Goal: Transaction & Acquisition: Obtain resource

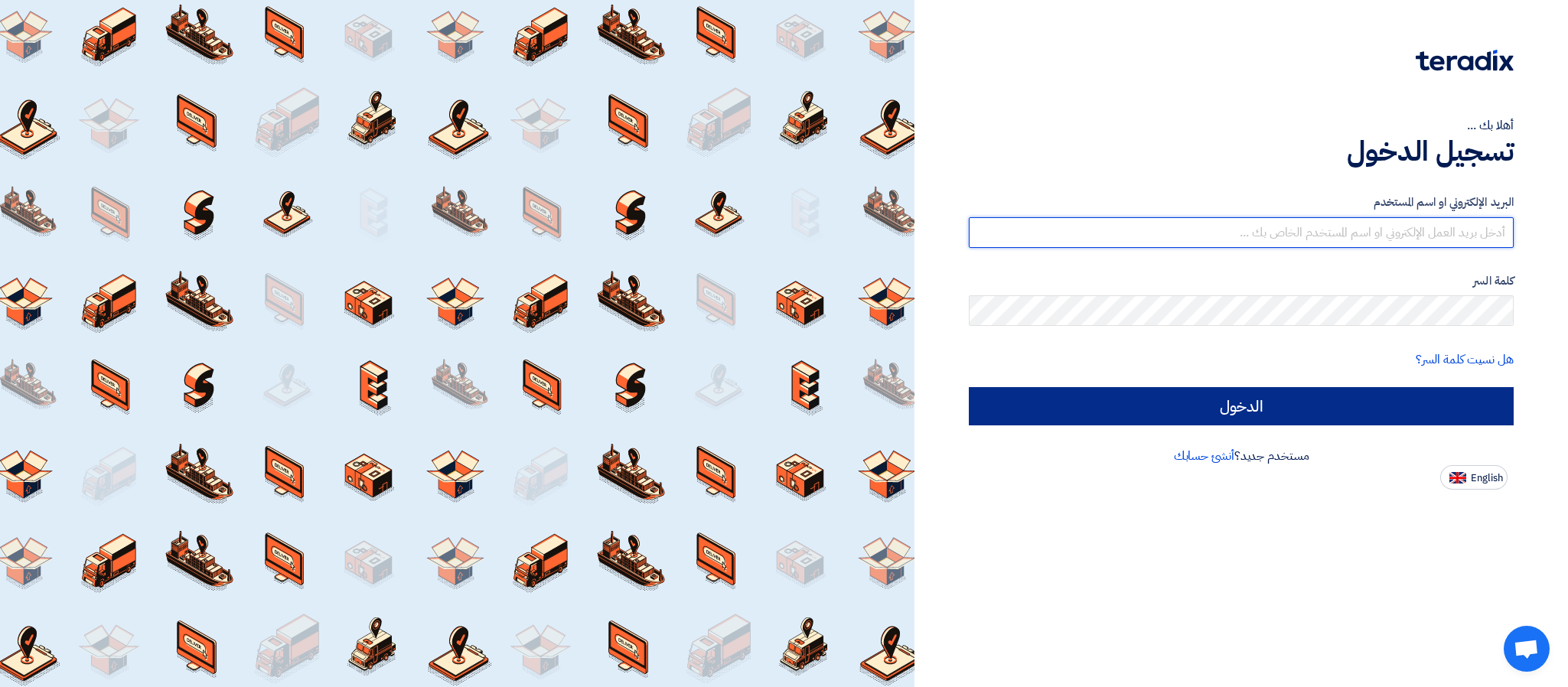
type input "[PERSON_NAME][EMAIL_ADDRESS][DOMAIN_NAME]"
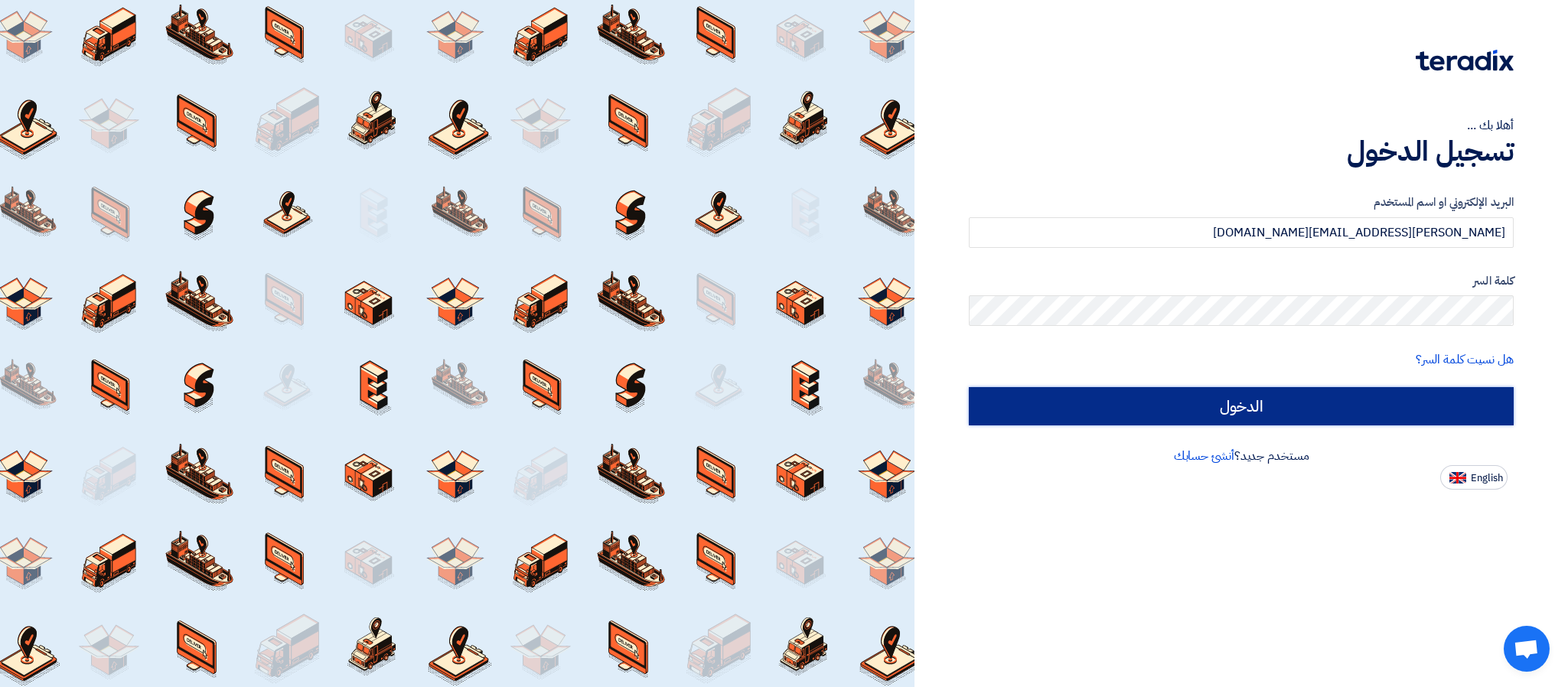
click at [1149, 411] on input "الدخول" at bounding box center [1240, 406] width 545 height 38
type input "Sign in"
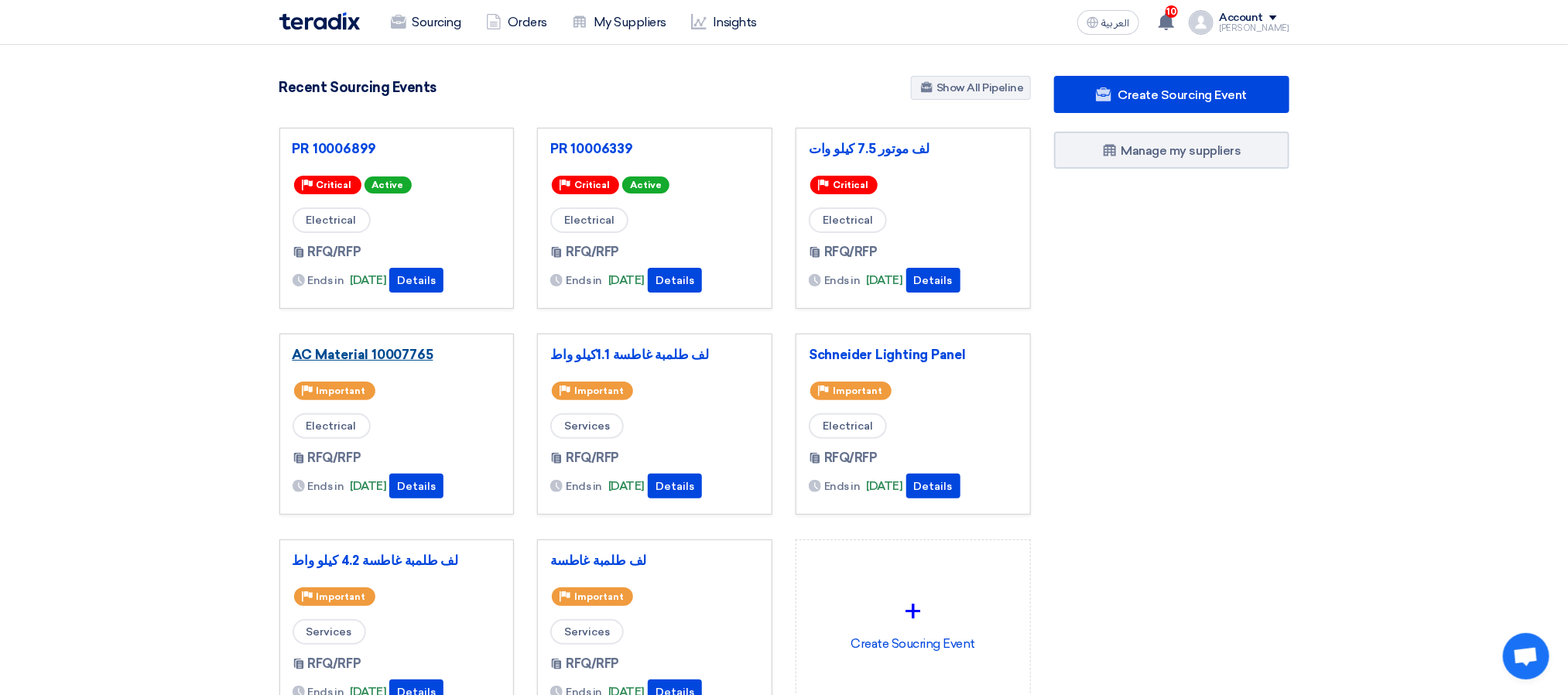
click at [406, 352] on link "AC Material 10007765" at bounding box center [397, 355] width 209 height 16
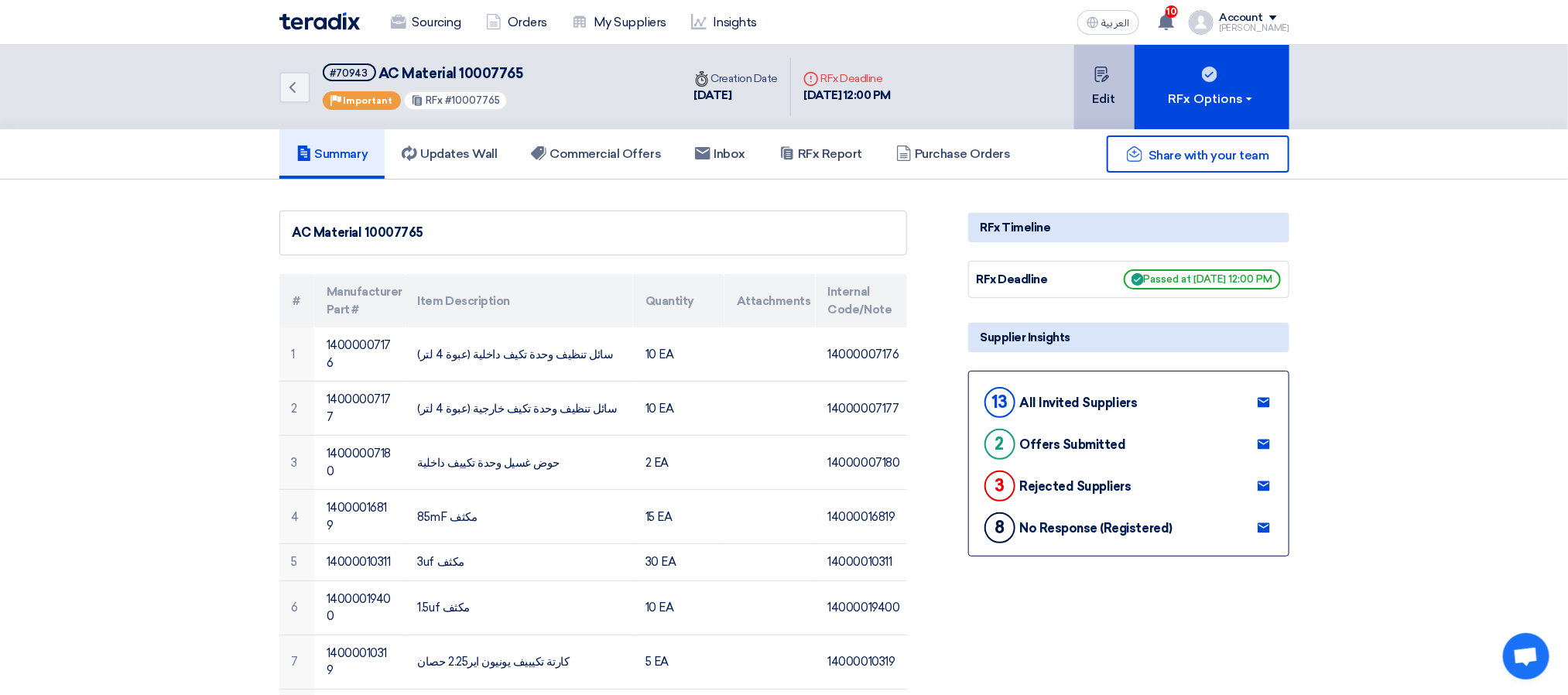
click at [1111, 114] on button "Edit" at bounding box center [1104, 87] width 60 height 85
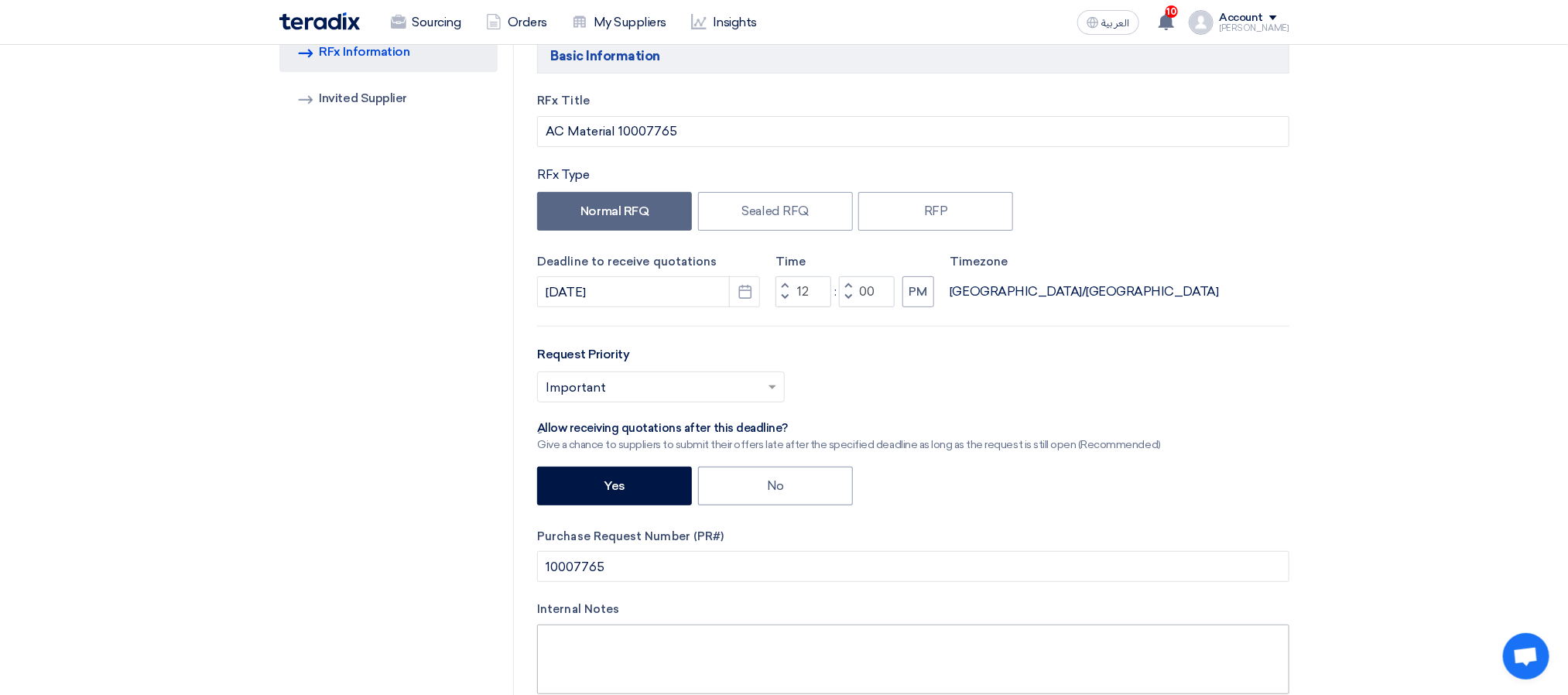
scroll to position [232, 0]
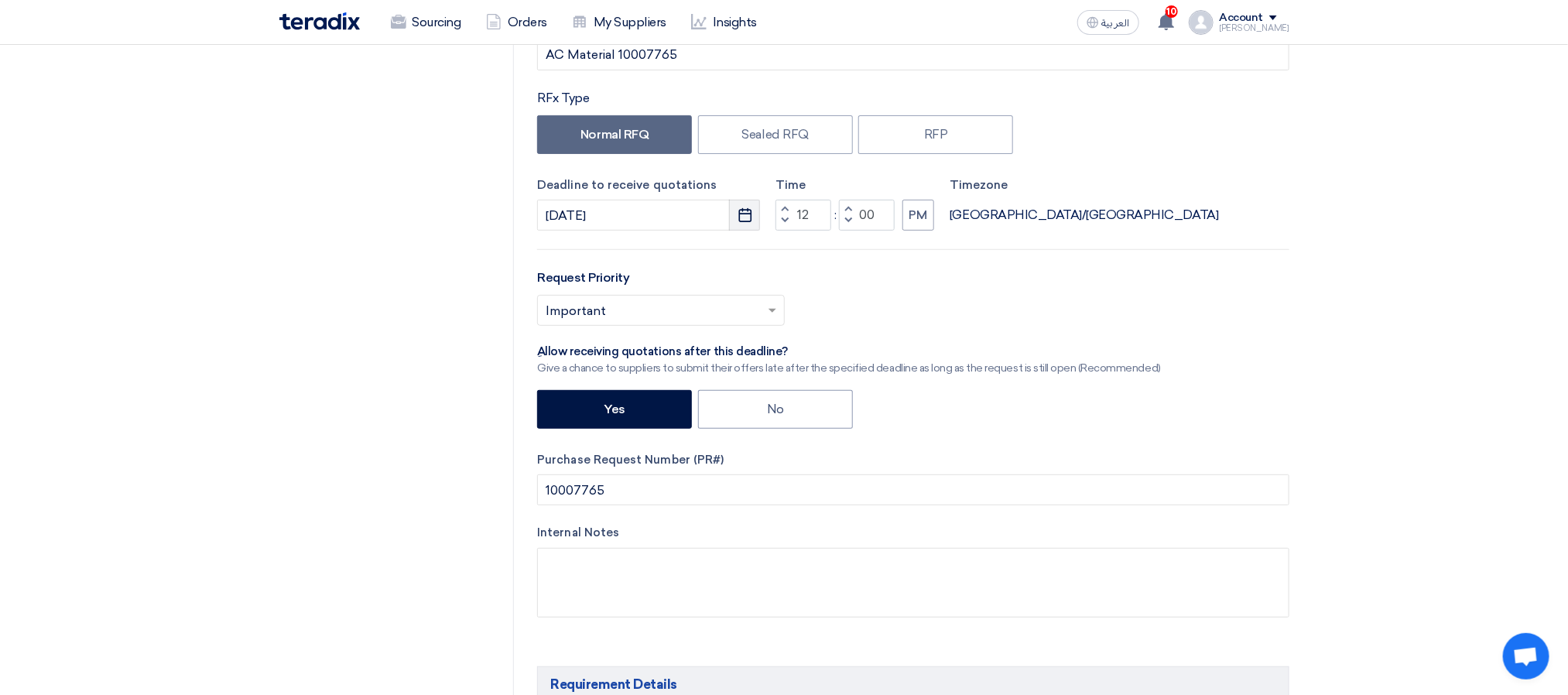
click at [740, 214] on icon "Pick a date" at bounding box center [746, 215] width 16 height 16
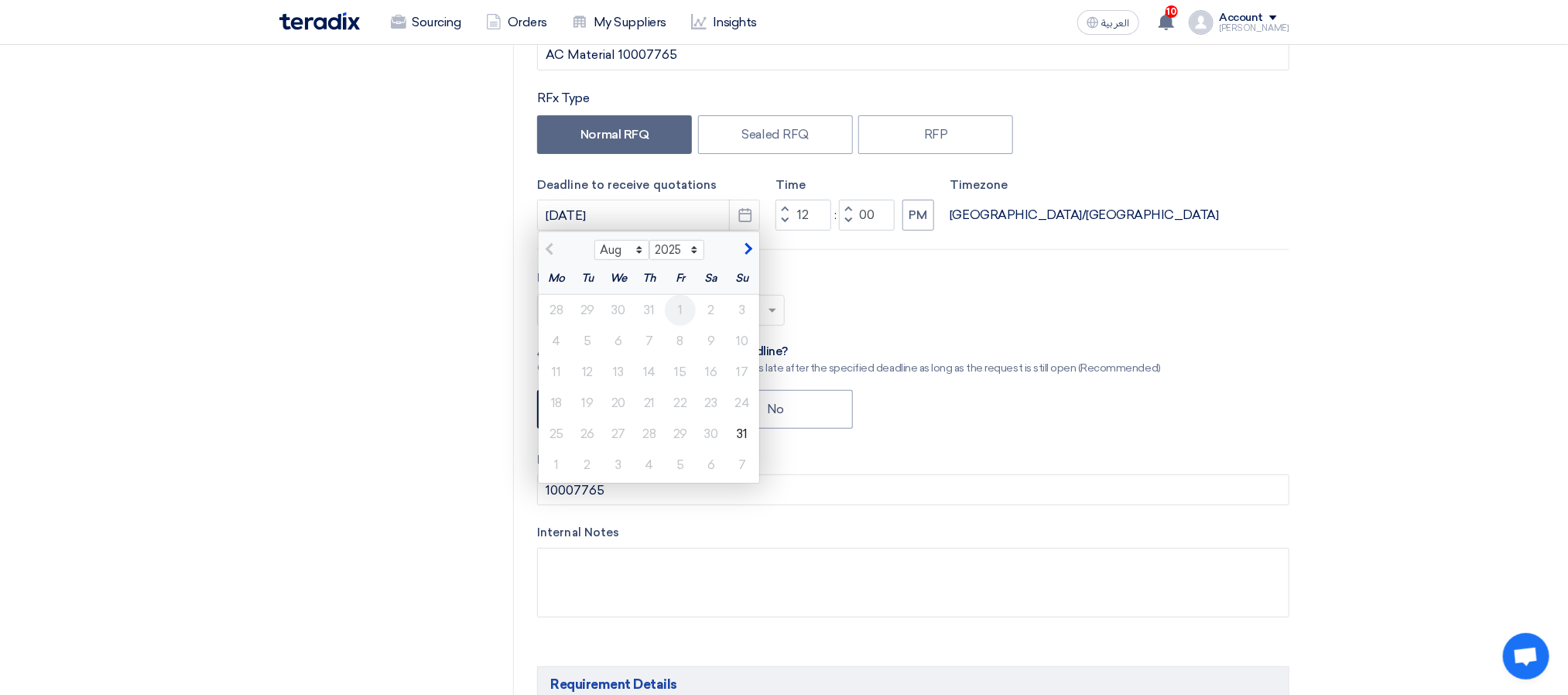
click at [685, 317] on div "1" at bounding box center [680, 310] width 31 height 31
click at [883, 297] on div "Select priority... × Important ×" at bounding box center [912, 316] width 751 height 43
click at [922, 263] on div "RFx Title AC Material 10007765 RFx Type Normal RFQ Sealed RFQ RFP Deadline to r…" at bounding box center [912, 329] width 775 height 626
click at [659, 183] on label "Deadline to receive quotations" at bounding box center [648, 185] width 223 height 18
click at [875, 333] on div "Select priority... × Important ×" at bounding box center [912, 316] width 751 height 43
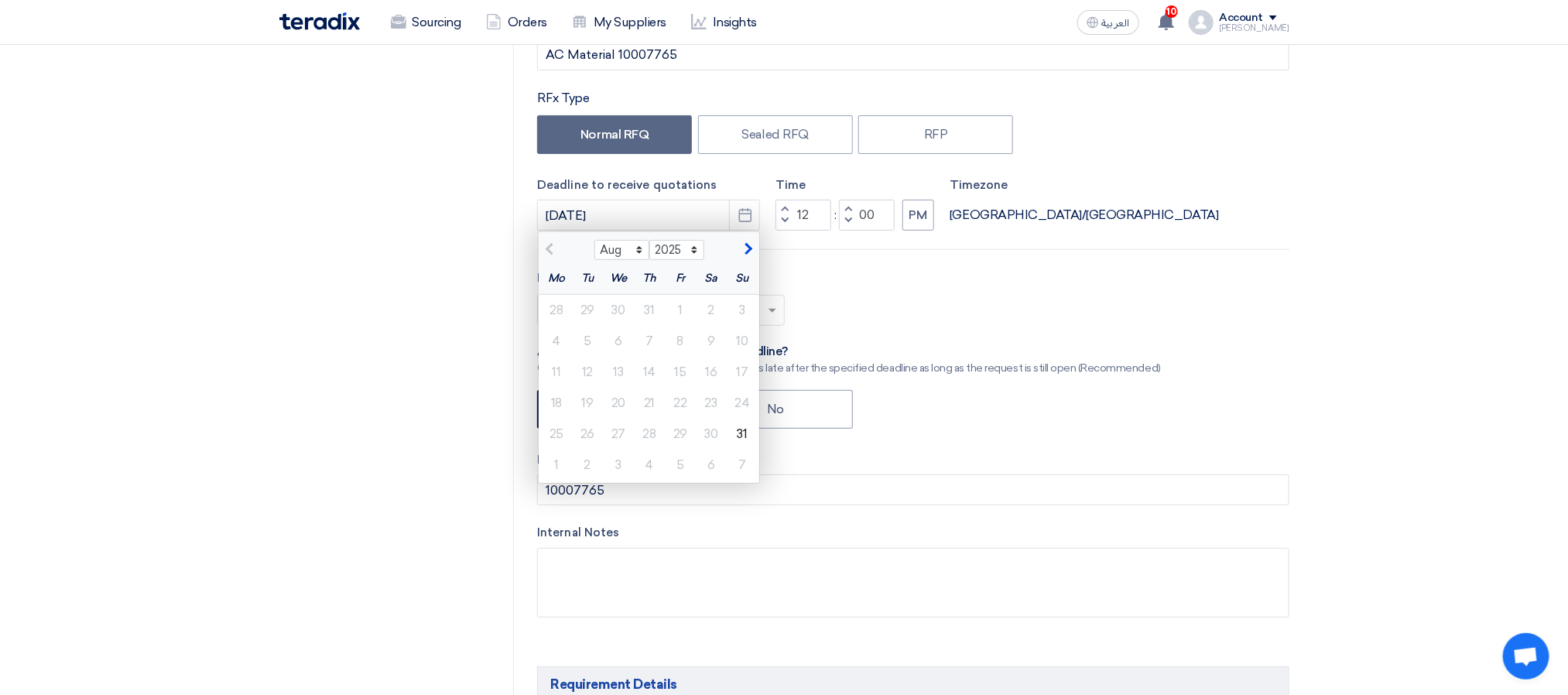
click at [773, 462] on label "Purchase Request Number (PR#)" at bounding box center [912, 460] width 751 height 18
click at [736, 439] on div "31" at bounding box center [741, 434] width 31 height 31
type input "[DATE]"
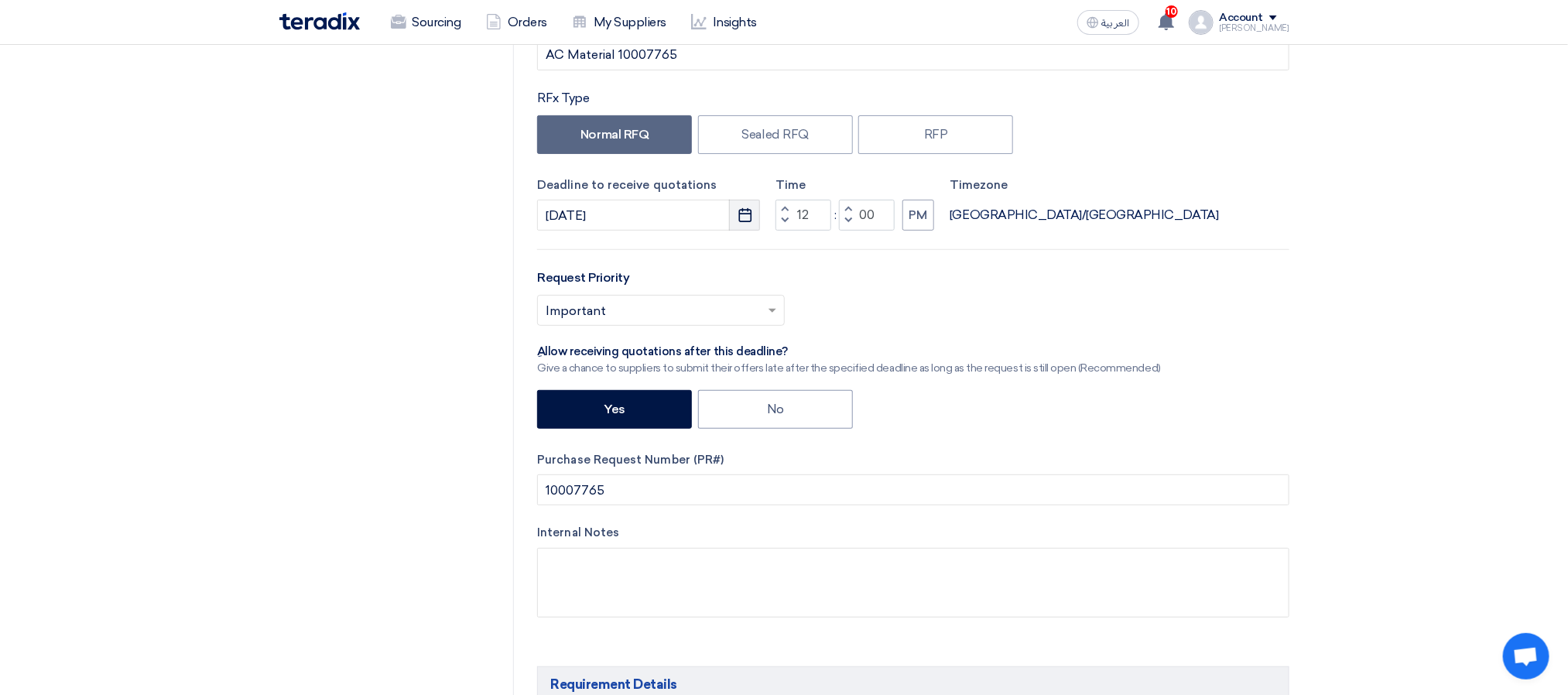
click at [754, 221] on button "Pick a date" at bounding box center [744, 214] width 31 height 31
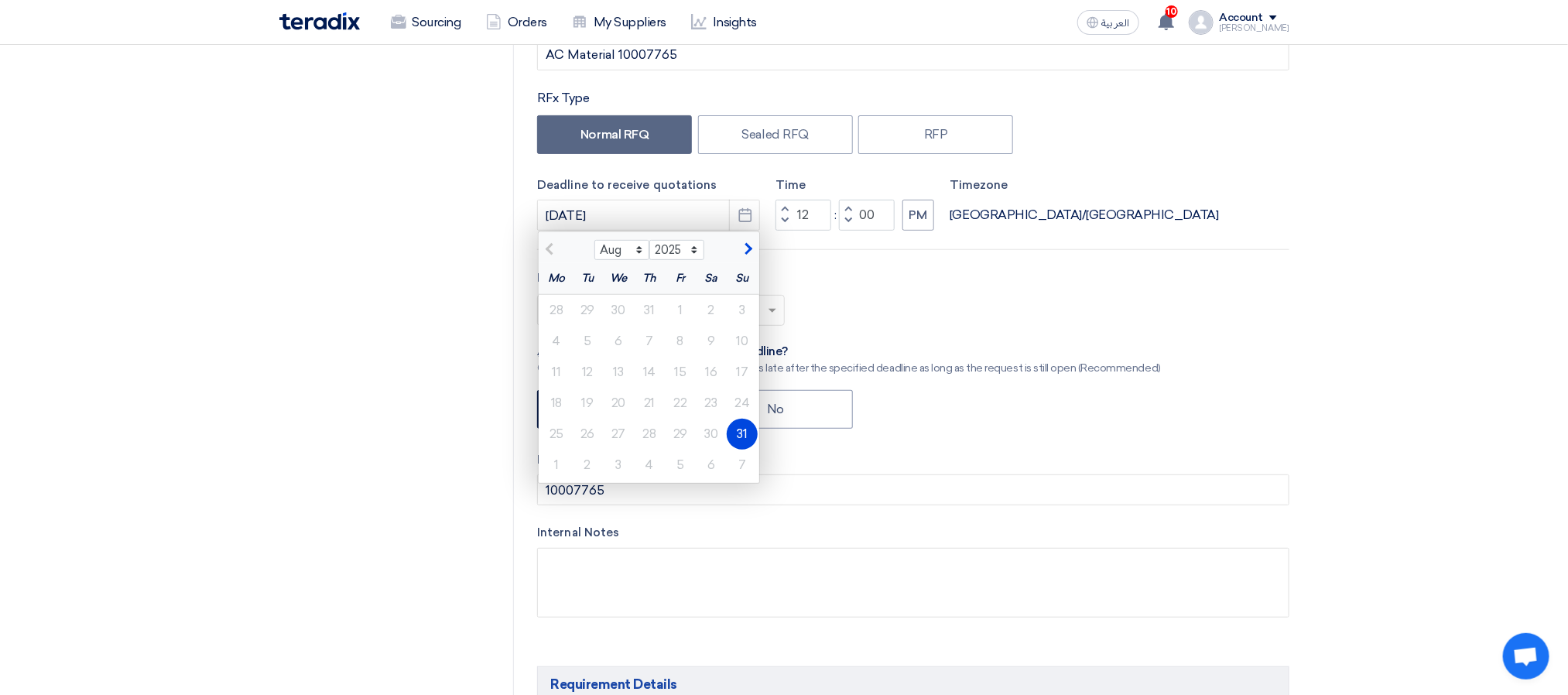
click at [739, 249] on button "button" at bounding box center [746, 248] width 26 height 16
select select "9"
click at [674, 317] on div "5" at bounding box center [680, 310] width 31 height 31
type input "[DATE]"
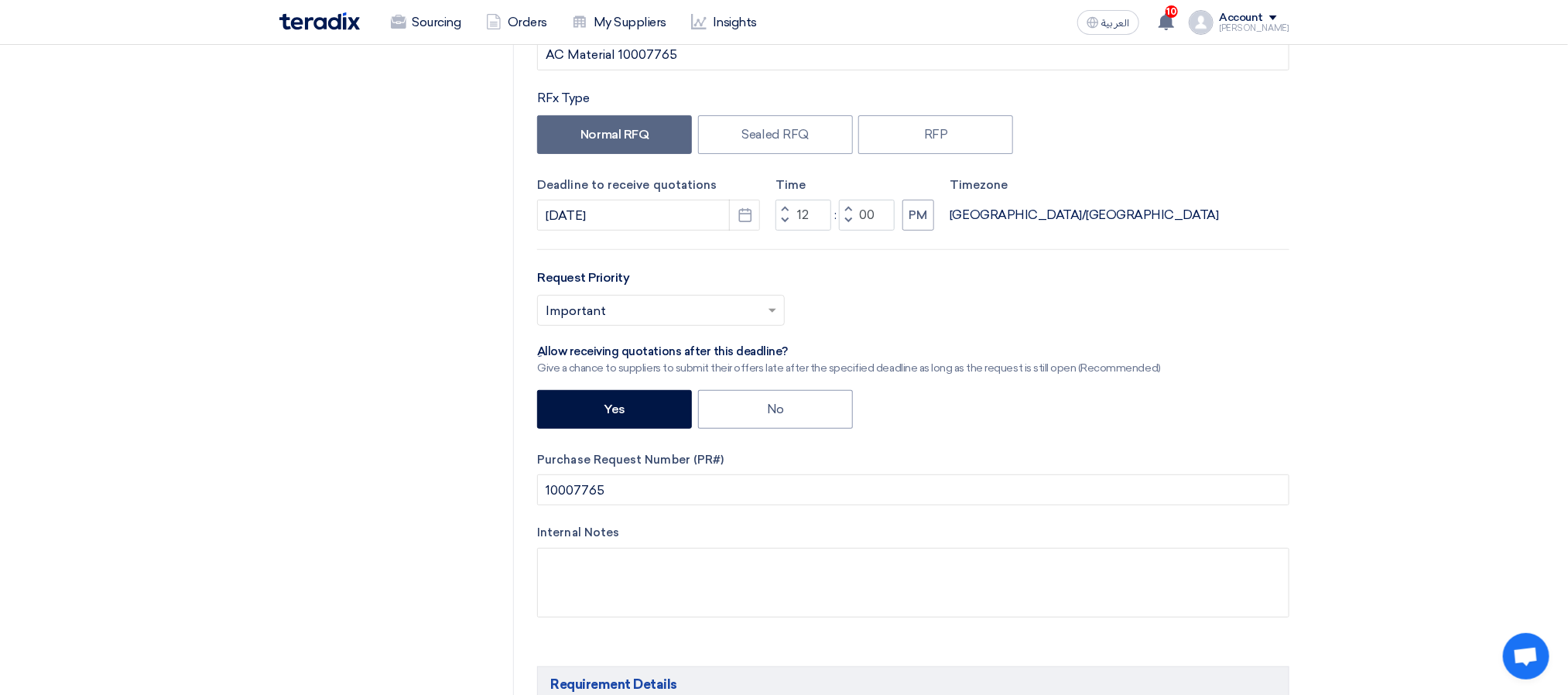
click at [1031, 422] on div "Yes No" at bounding box center [912, 411] width 751 height 42
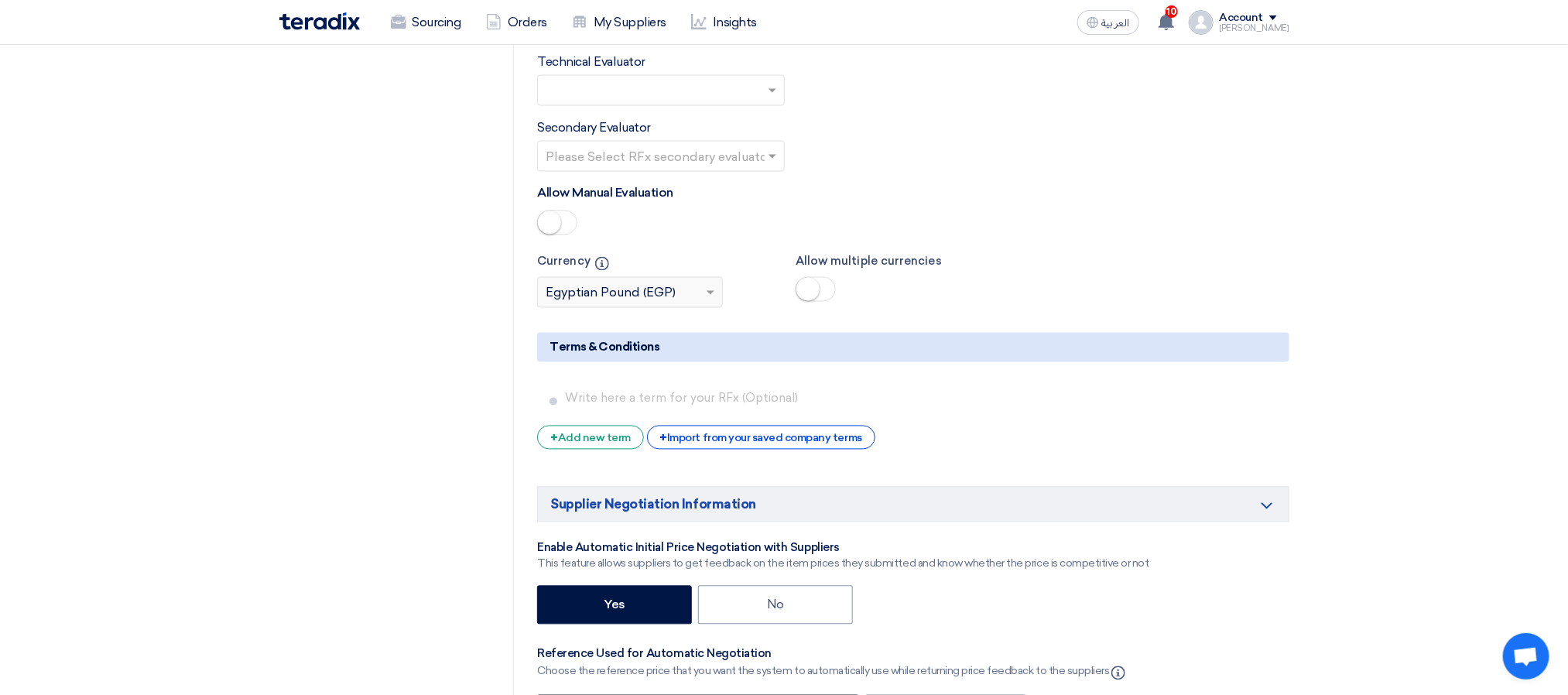
scroll to position [5062, 0]
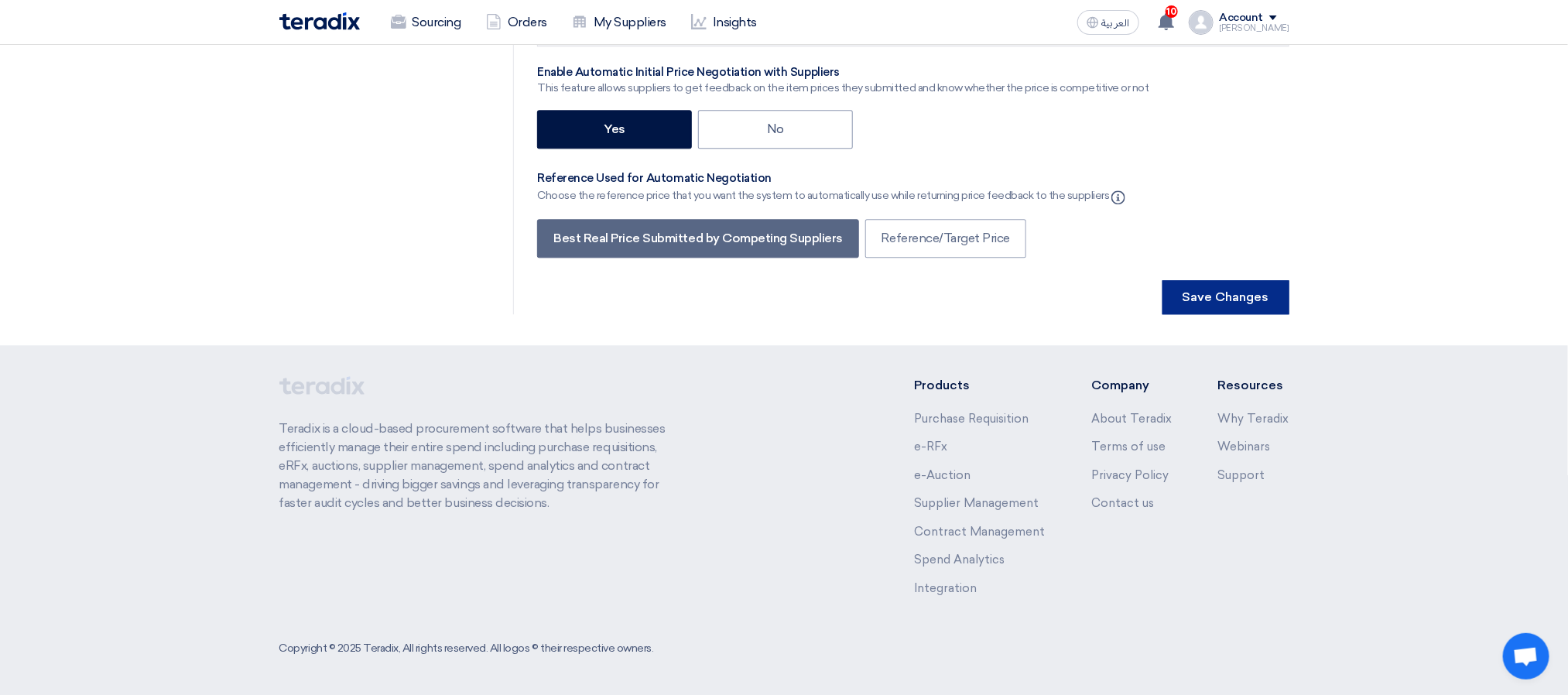
click at [1196, 310] on button "Save Changes" at bounding box center [1226, 297] width 127 height 34
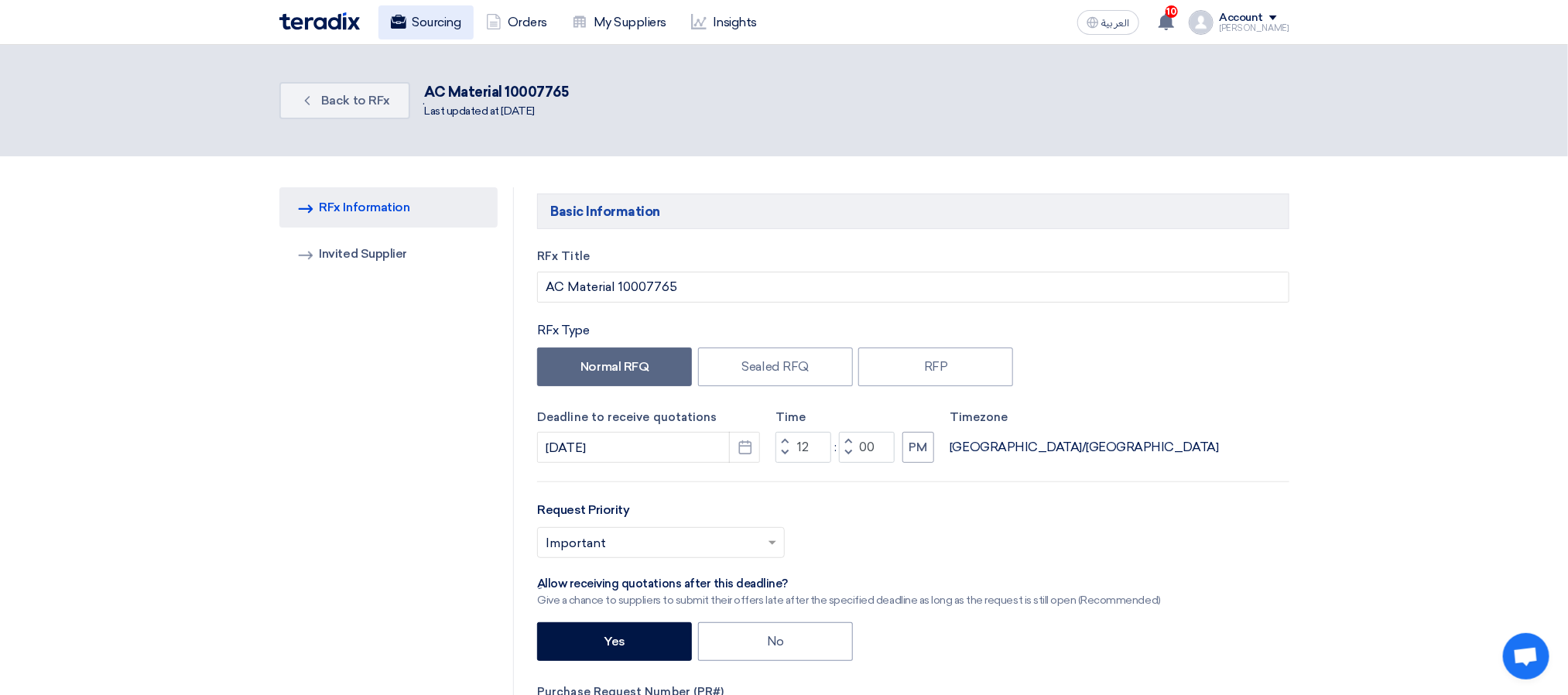
click at [413, 10] on link "Sourcing" at bounding box center [426, 22] width 95 height 34
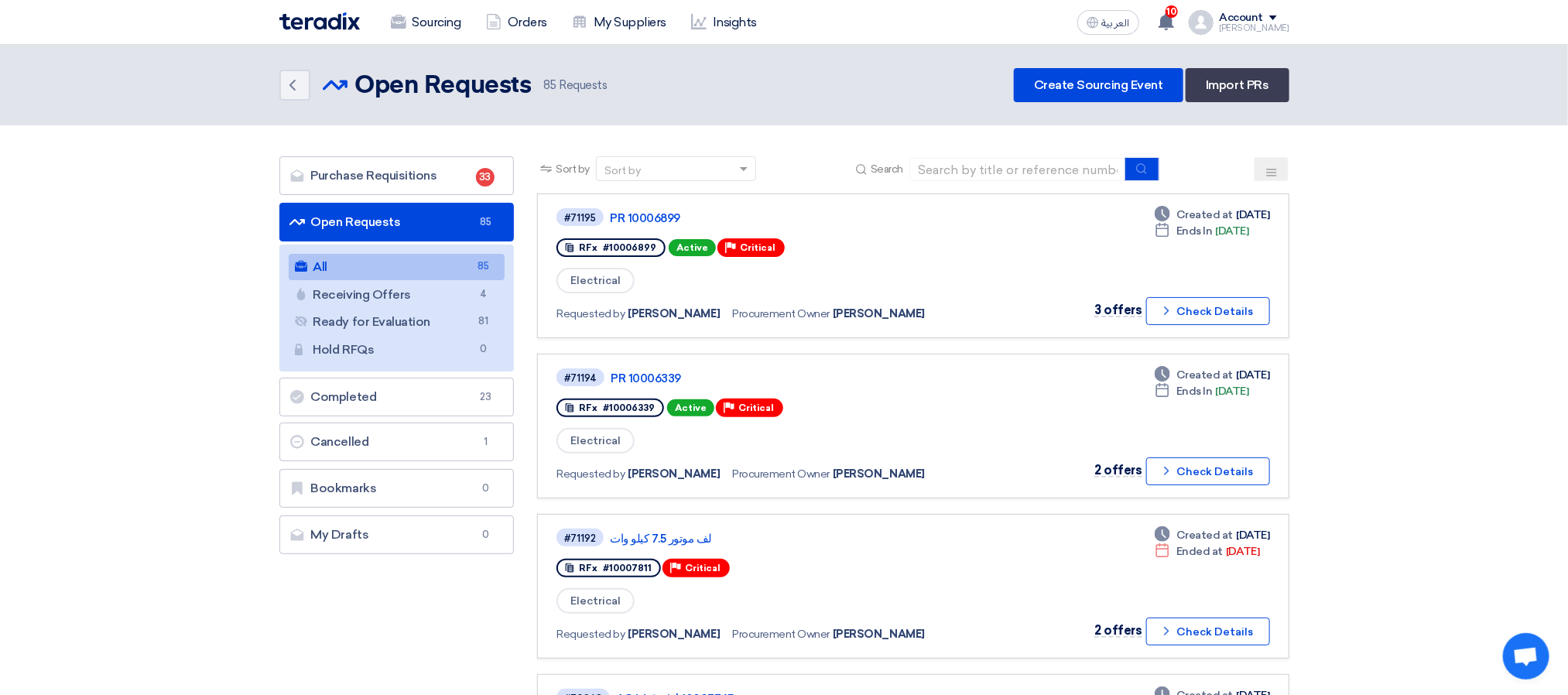
click at [762, 86] on div "Back Open Requests Open Requests 85 Requests Create Sourcing Event Import PRs" at bounding box center [784, 85] width 1010 height 34
click at [664, 217] on link "PR 10006899" at bounding box center [803, 219] width 387 height 14
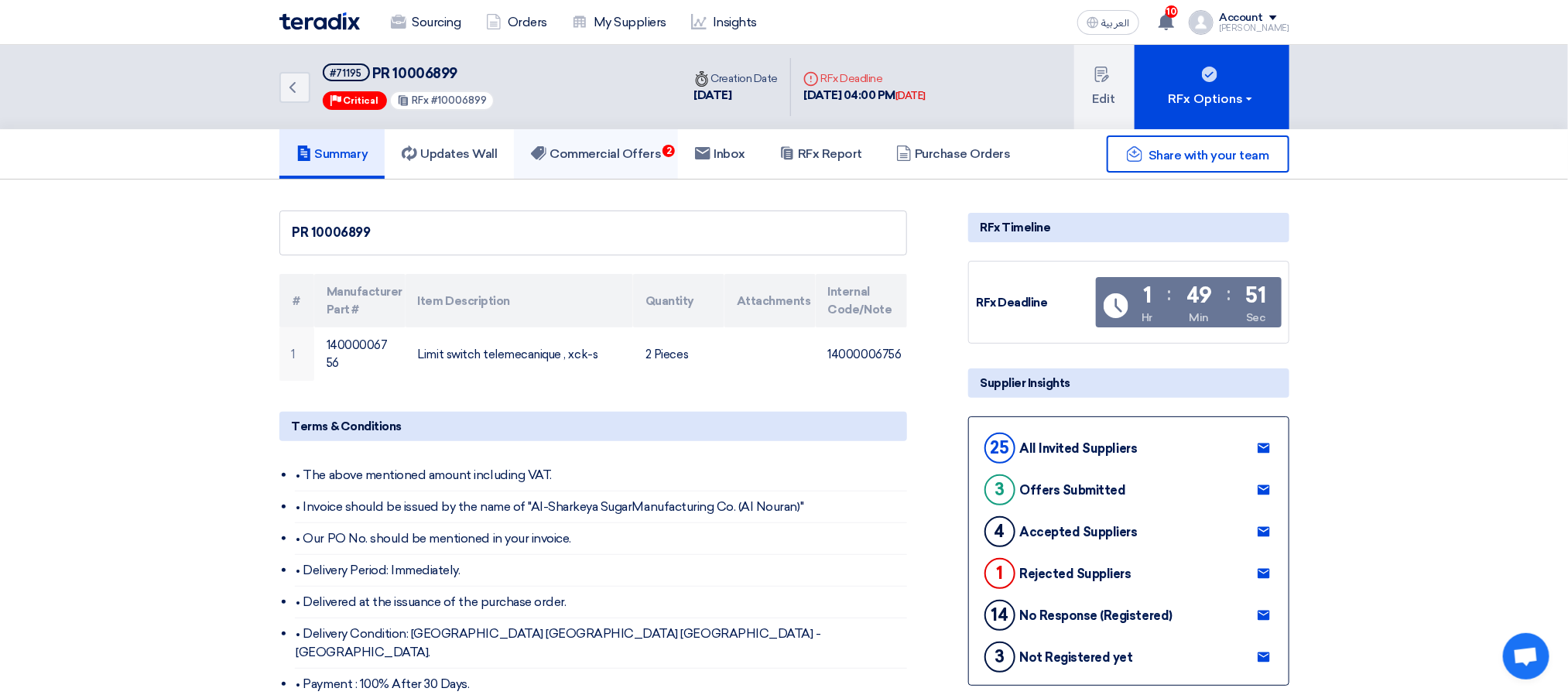
click at [625, 143] on link "Commercial Offers 2" at bounding box center [596, 154] width 164 height 49
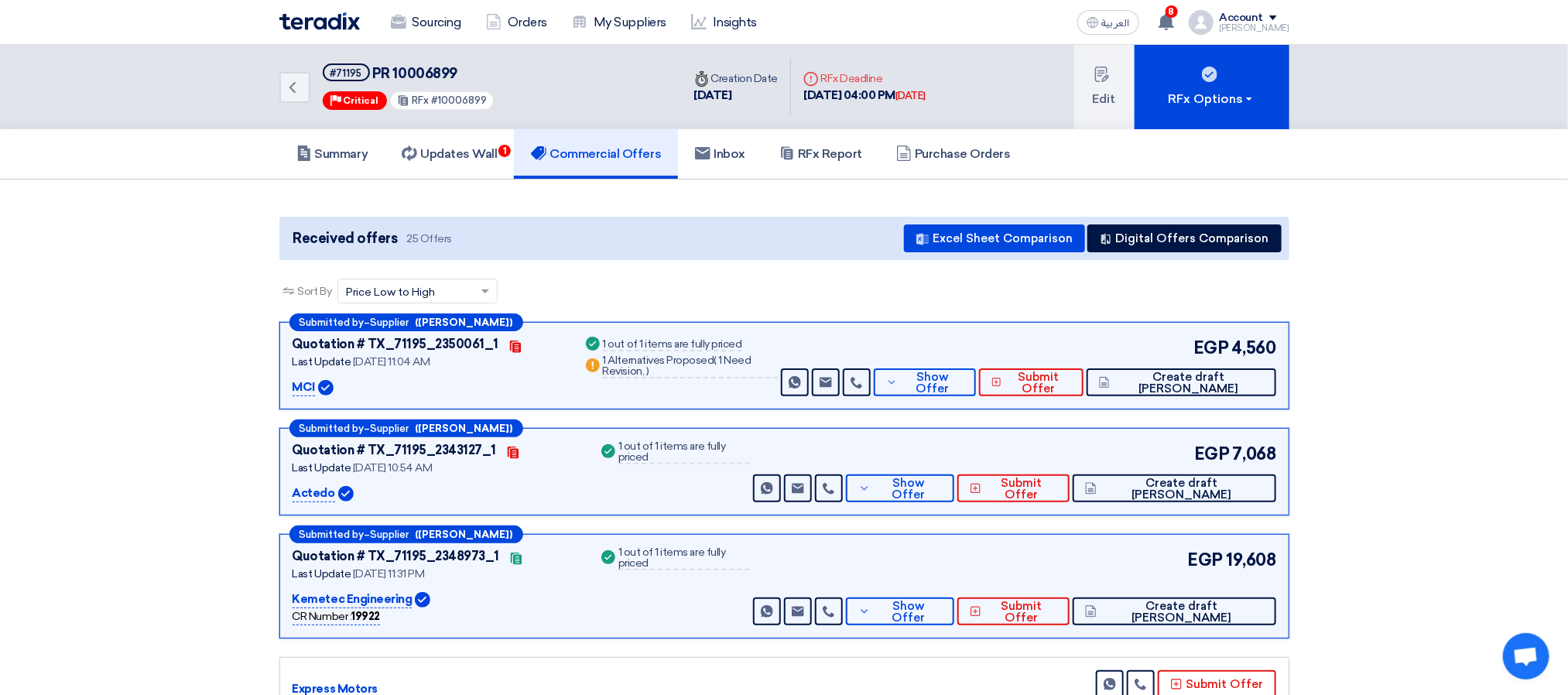
click at [803, 240] on div "Received offers 25 Offers Excel Sheet Comparison Digital Offers Comparison" at bounding box center [784, 238] width 1010 height 43
click at [451, 161] on h5 "Updates Wall 1" at bounding box center [450, 154] width 95 height 16
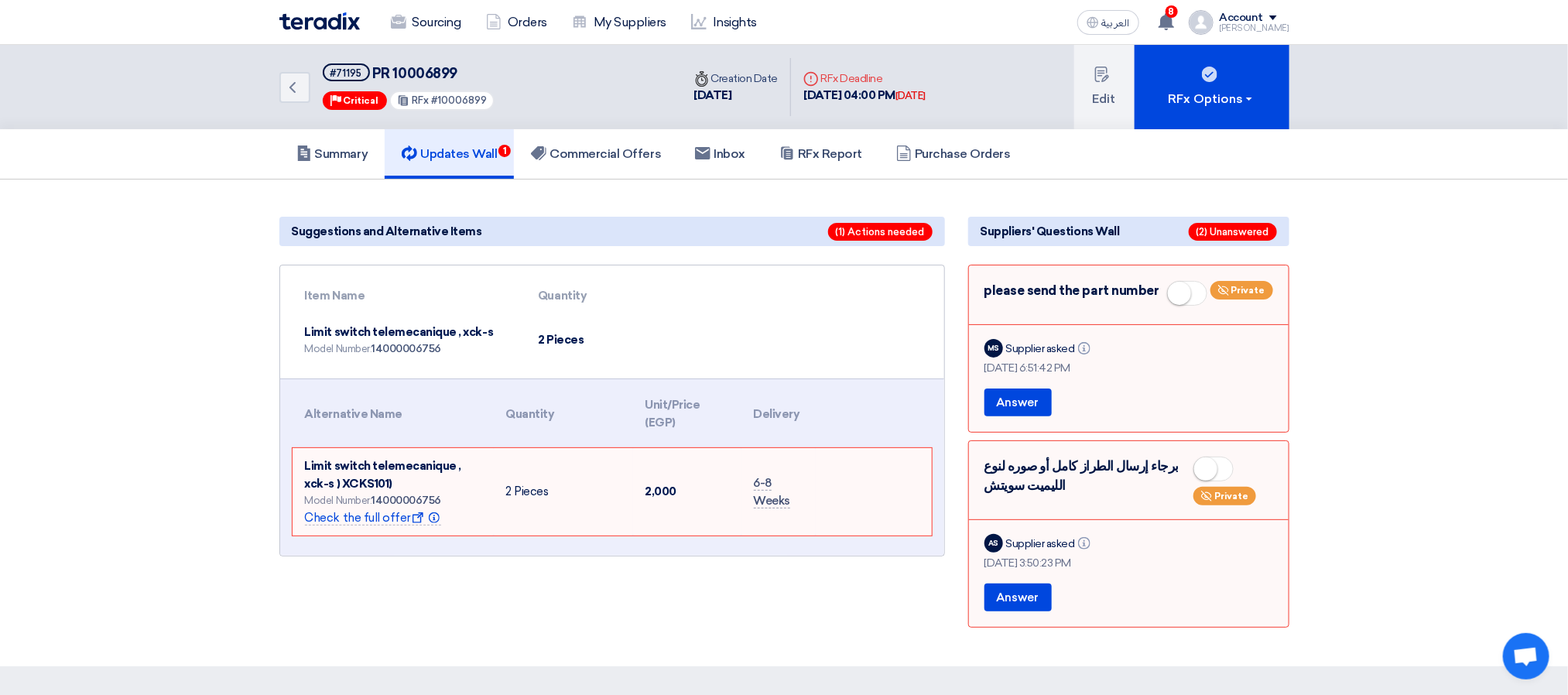
click at [1196, 555] on div "AS Supplier asked Info" at bounding box center [1128, 543] width 288 height 22
click at [666, 606] on div "Suggestions and Alternative Items (1) Actions needed Item Name Quantity Limit s…" at bounding box center [612, 423] width 688 height 425
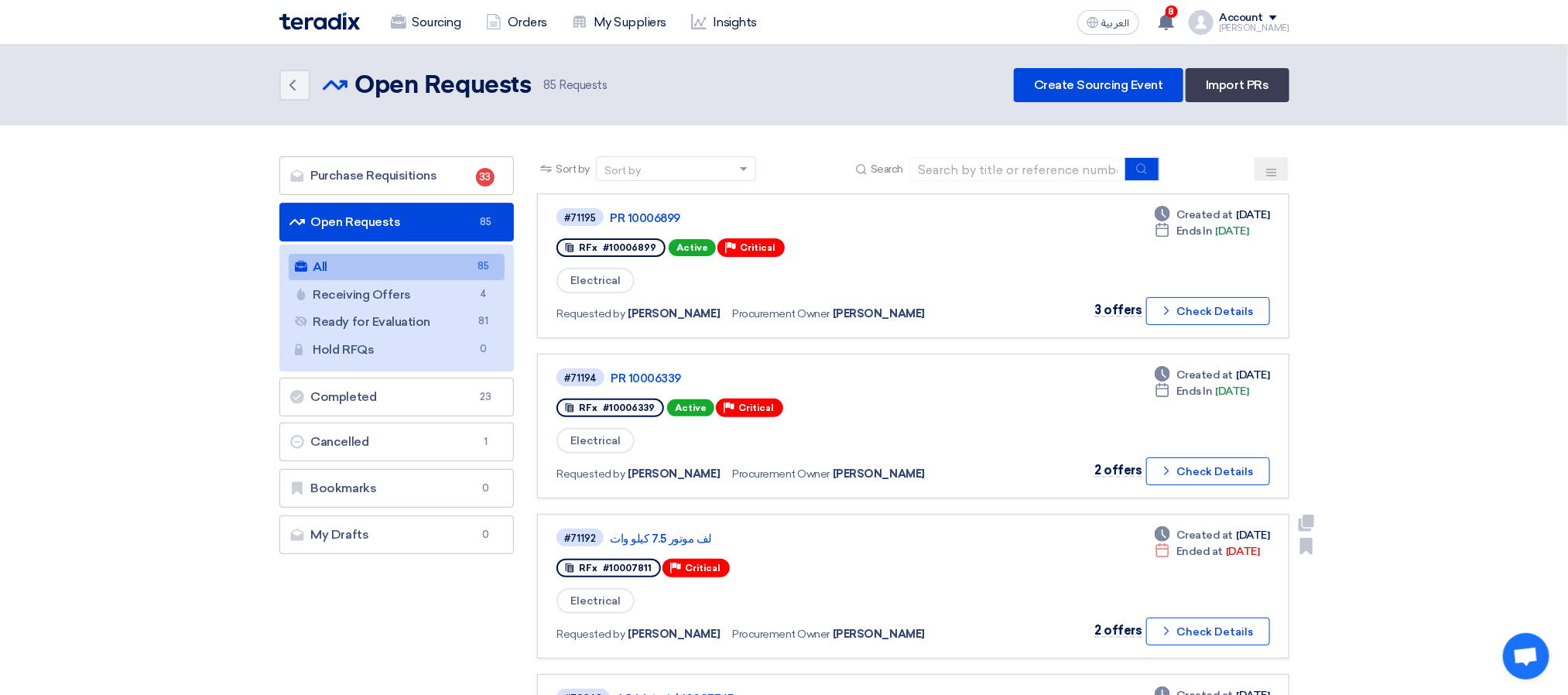
click at [686, 527] on div "#71192 لف موتور 7.5 كيلو وات" at bounding box center [777, 538] width 443 height 21
click at [686, 532] on link "لف موتور 7.5 كيلو وات" at bounding box center [803, 539] width 387 height 14
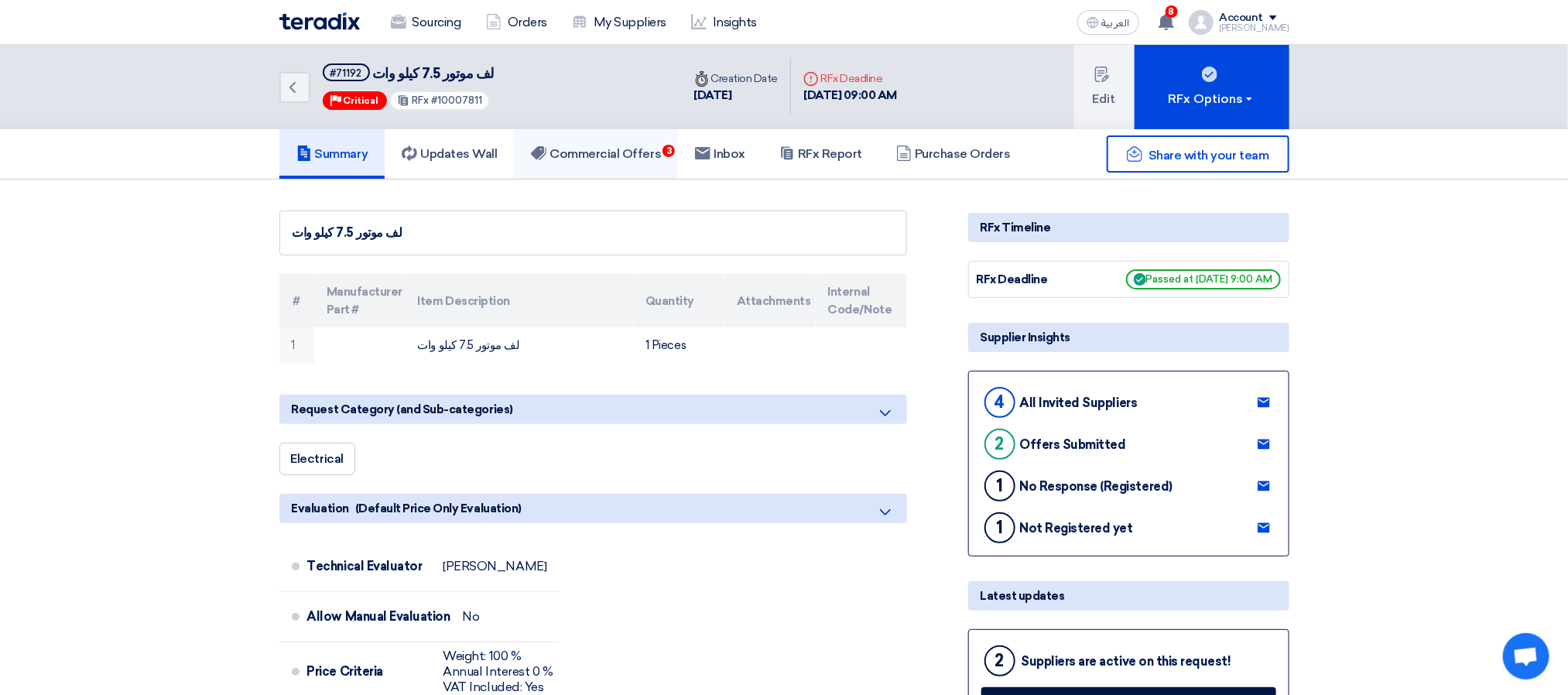
click at [629, 146] on h5 "Commercial Offers 3" at bounding box center [595, 154] width 130 height 16
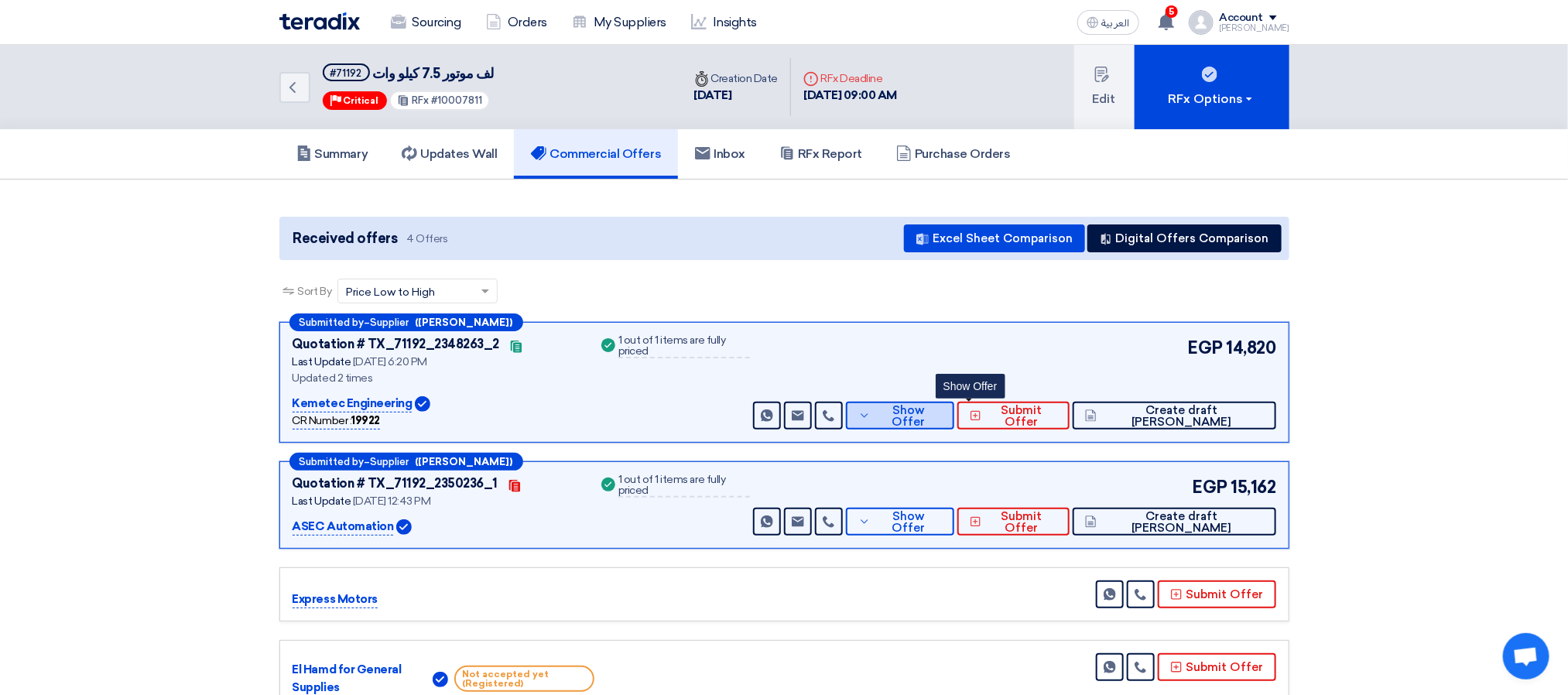
click at [954, 422] on button "Show Offer" at bounding box center [900, 416] width 108 height 28
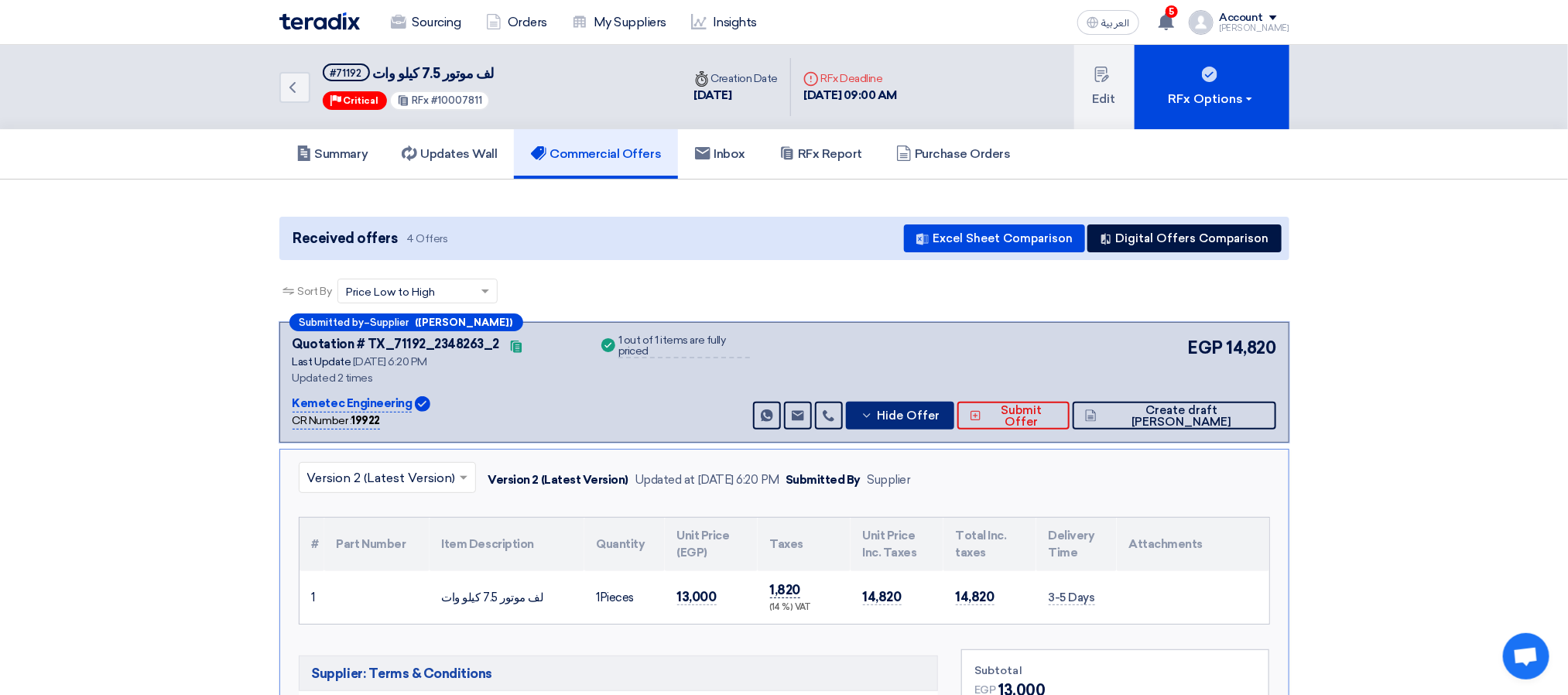
scroll to position [232, 0]
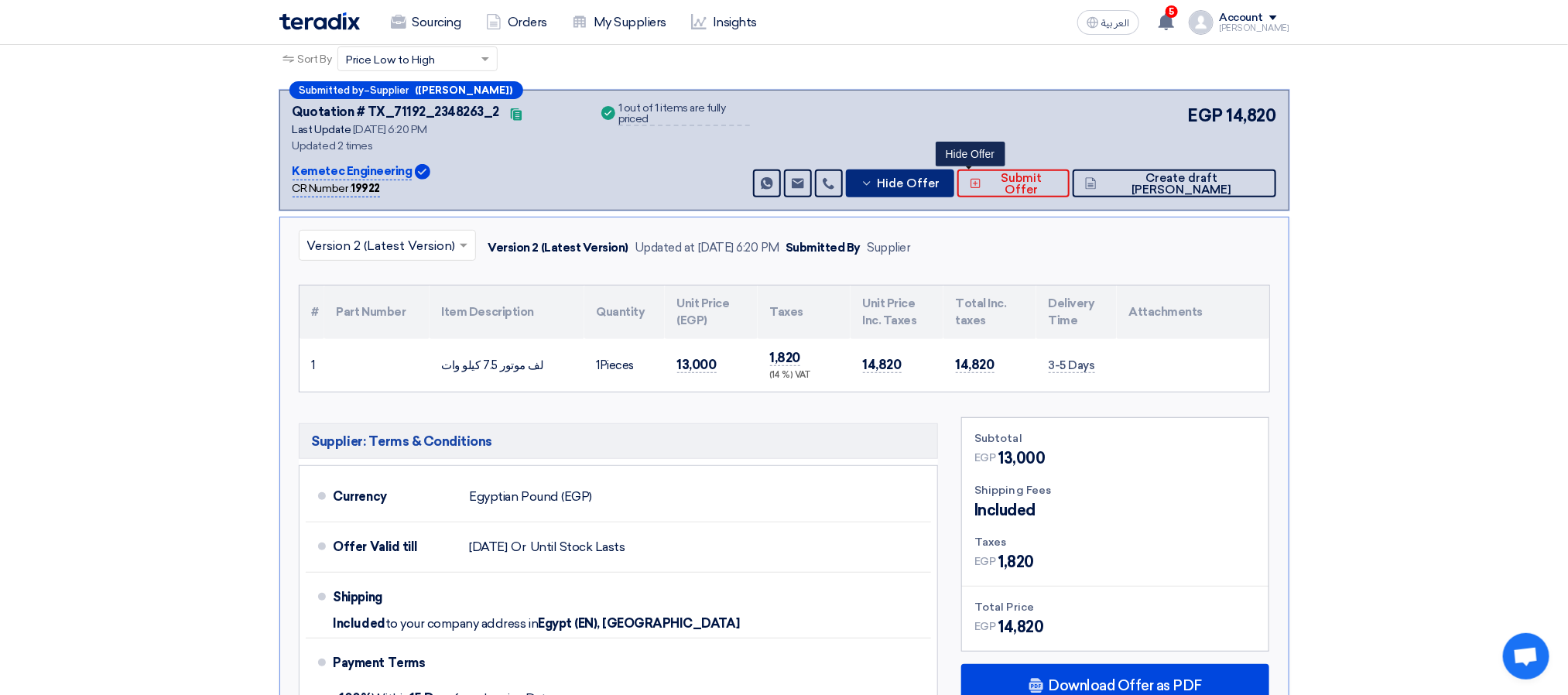
click at [940, 180] on span "Hide Offer" at bounding box center [908, 183] width 63 height 11
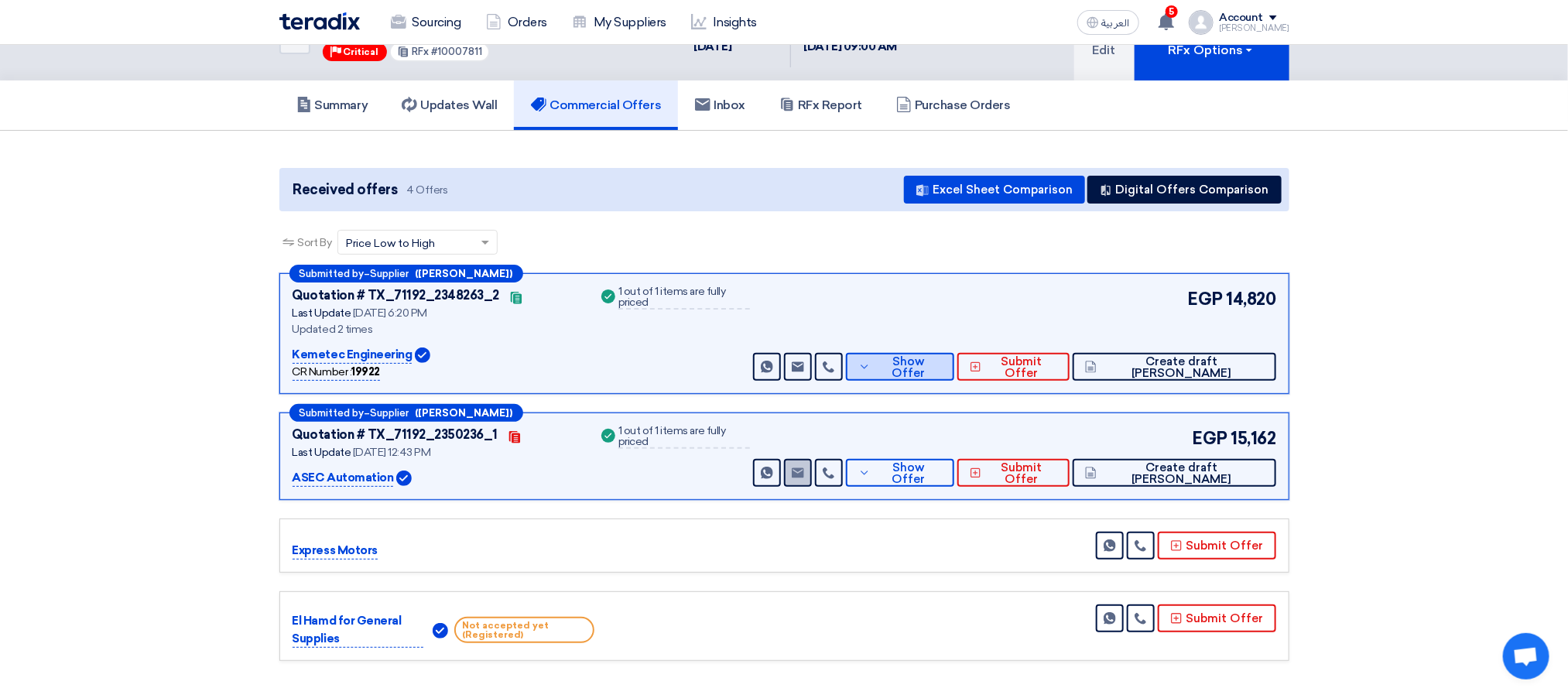
scroll to position [0, 0]
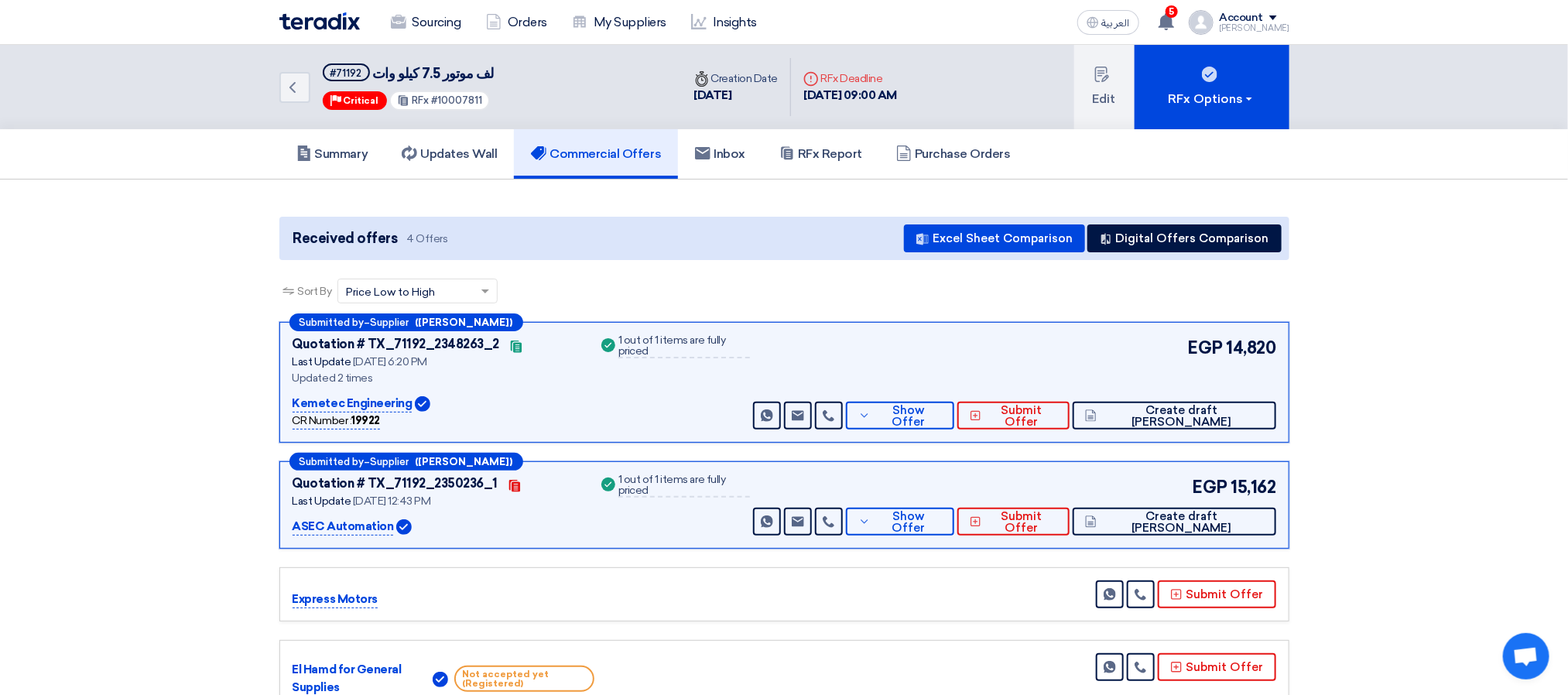
click at [746, 282] on div "Sort By Sort by × Price Low to High ×" at bounding box center [784, 300] width 1010 height 43
click at [1010, 305] on div "Sort By Sort by × Price Low to High ×" at bounding box center [784, 300] width 1010 height 43
click at [537, 226] on div "Received offers 4 Offers Excel Sheet Comparison Digital Offers Comparison" at bounding box center [784, 238] width 1010 height 43
click at [725, 235] on div "Received offers 4 Offers Excel Sheet Comparison Digital Offers Comparison" at bounding box center [784, 238] width 1010 height 43
drag, startPoint x: 1466, startPoint y: 54, endPoint x: 1467, endPoint y: 33, distance: 21.0
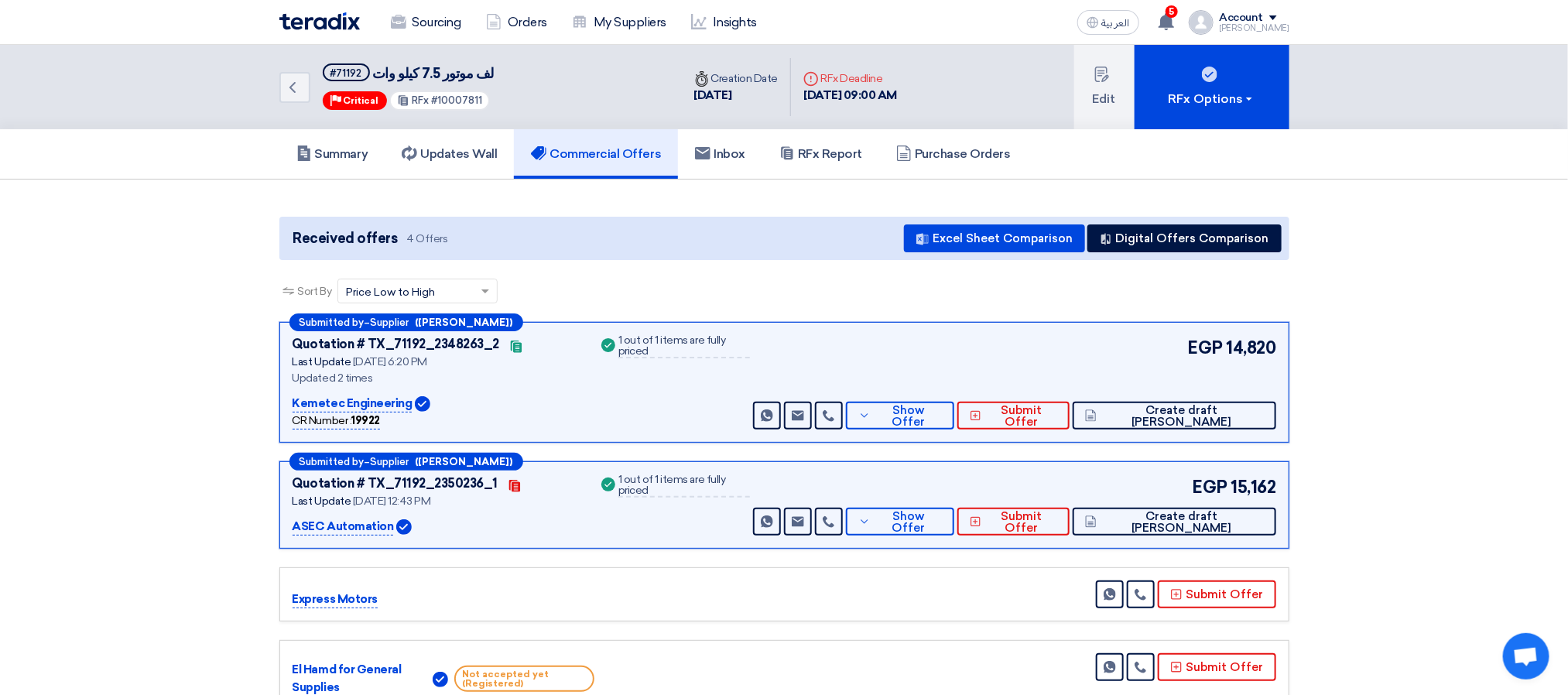
click at [1467, 49] on div "Back #71192 لف موتور 7.5 كيلو وات Priority Critical RFx #10007811 Time Creation…" at bounding box center [784, 87] width 1568 height 85
click at [436, 21] on link "Sourcing" at bounding box center [426, 22] width 95 height 34
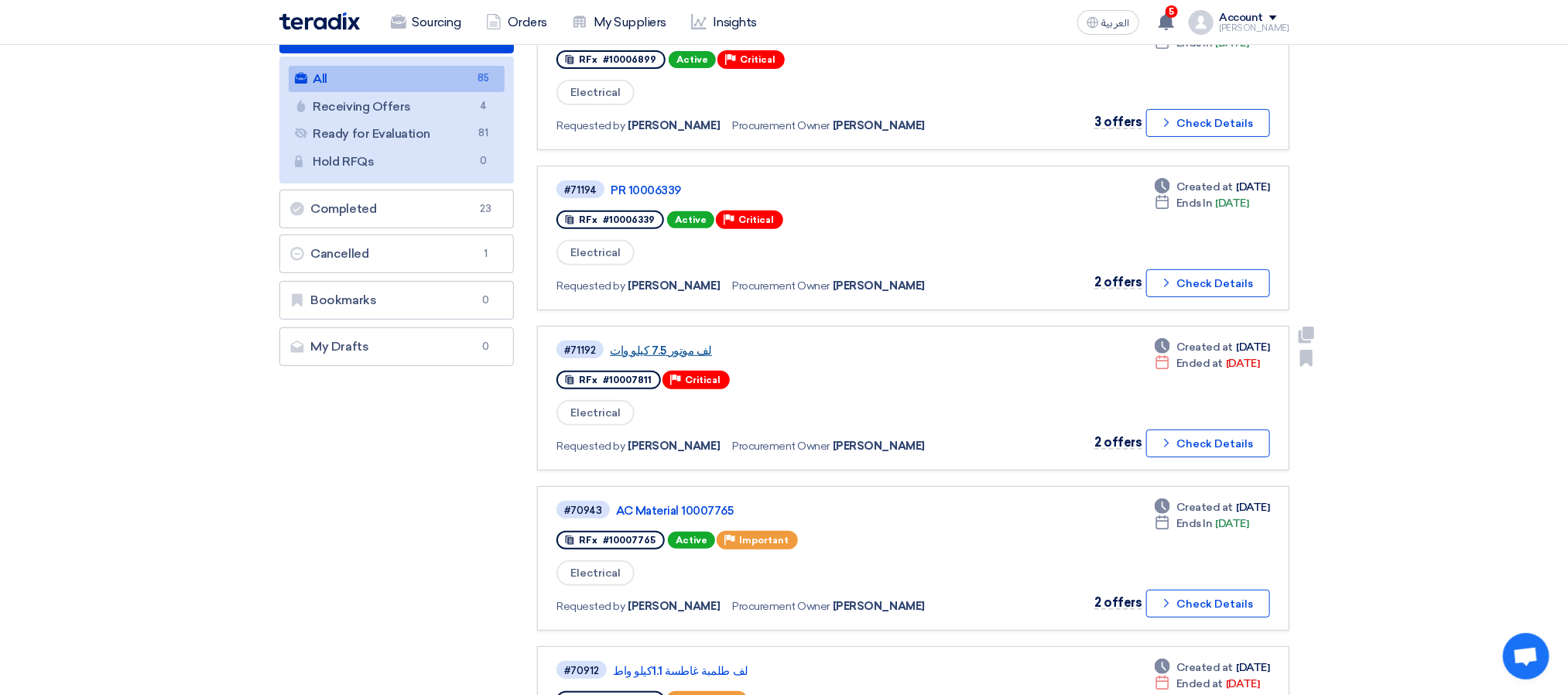
scroll to position [232, 0]
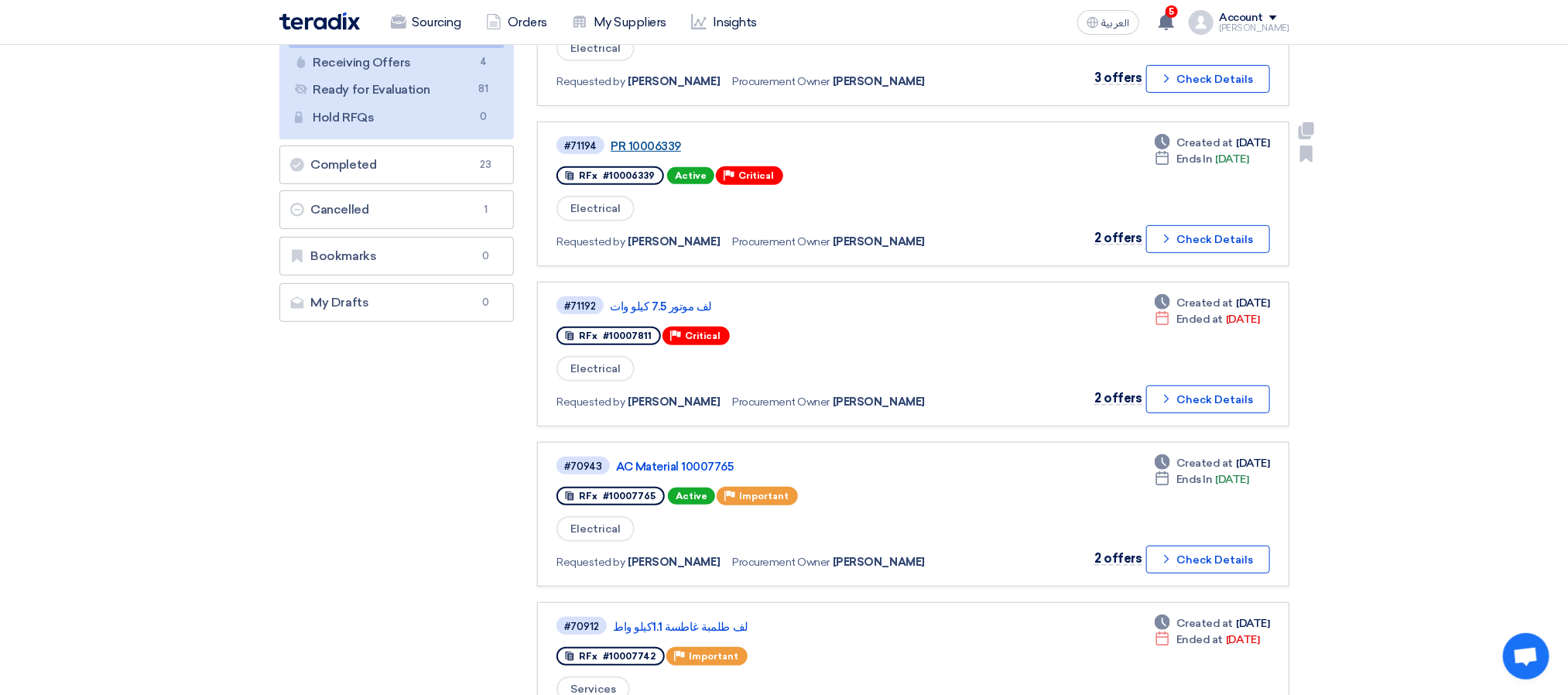
click at [643, 139] on link "PR 10006339" at bounding box center [804, 146] width 387 height 14
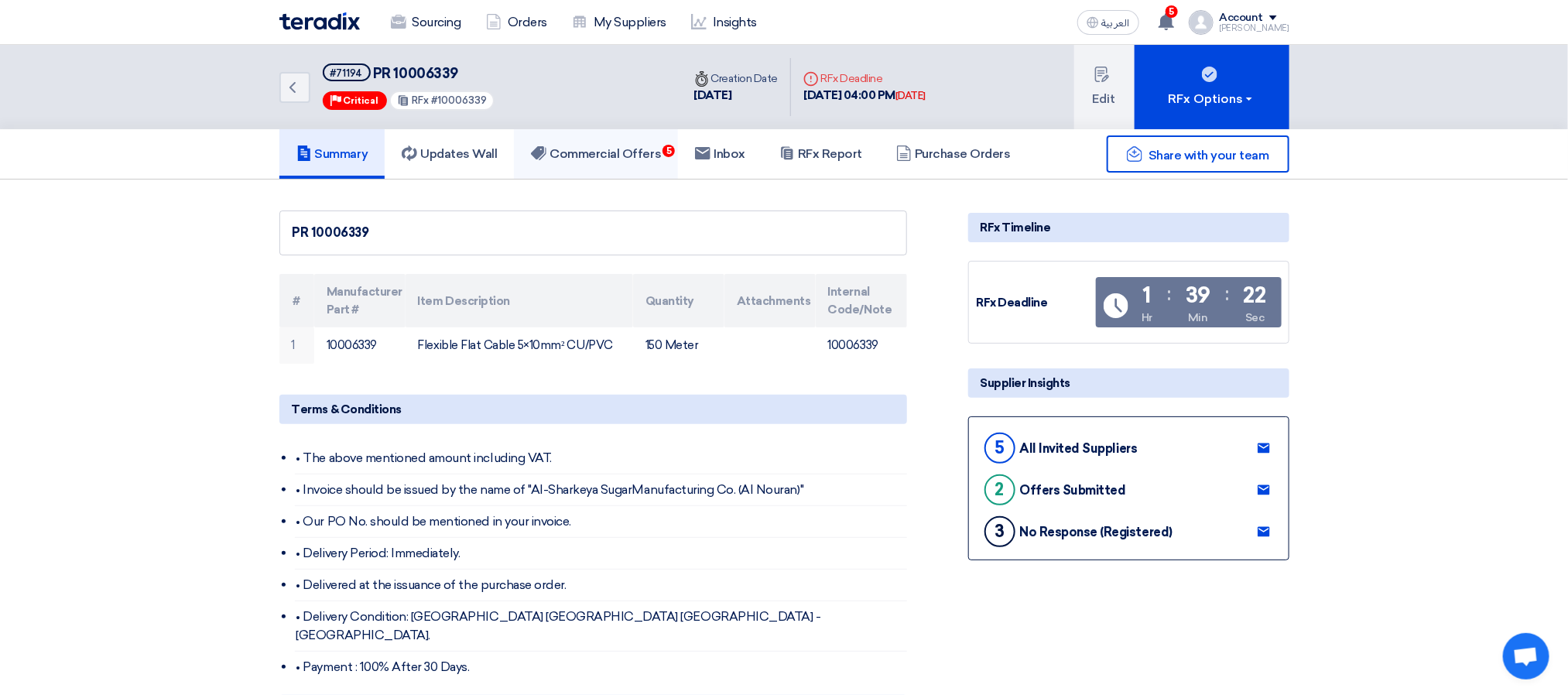
click at [635, 146] on h5 "Commercial Offers 5" at bounding box center [595, 154] width 130 height 16
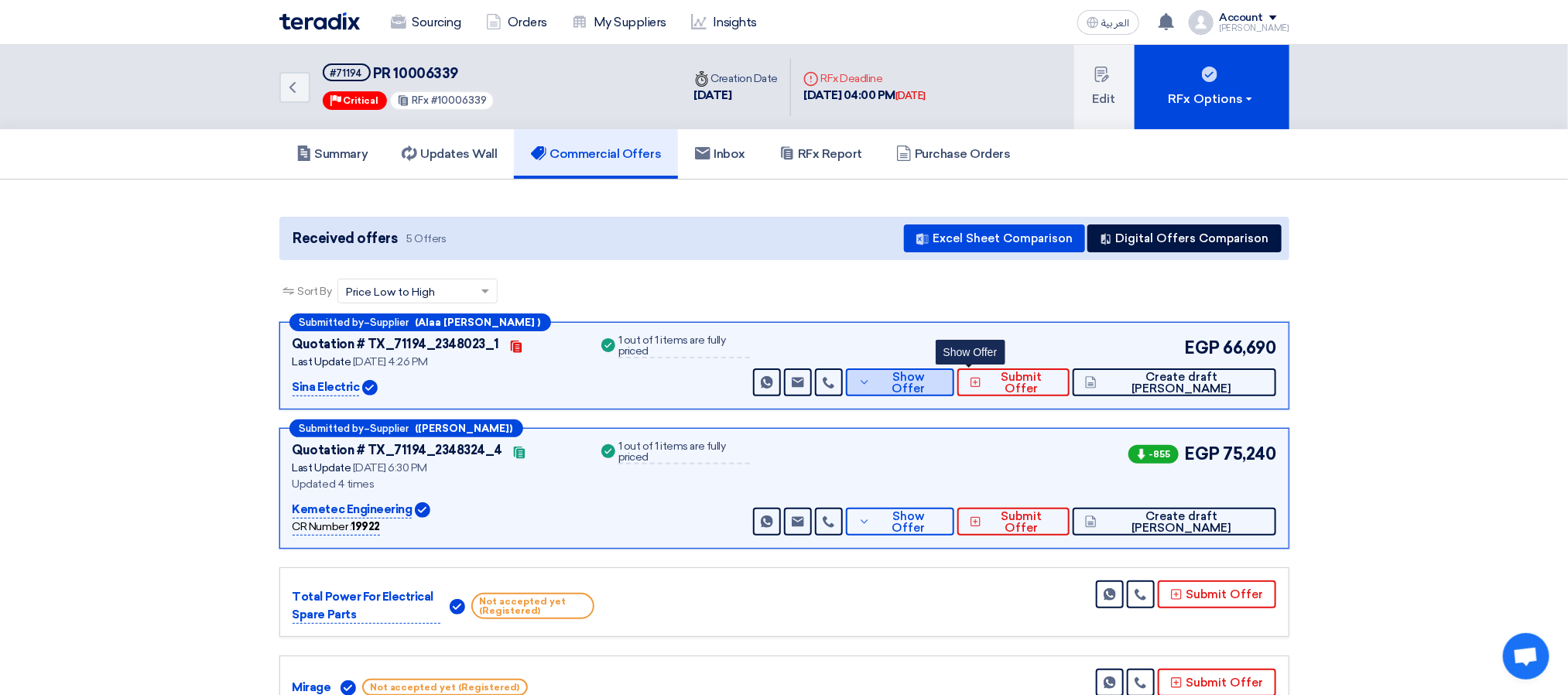
click at [941, 385] on span "Show Offer" at bounding box center [908, 383] width 67 height 23
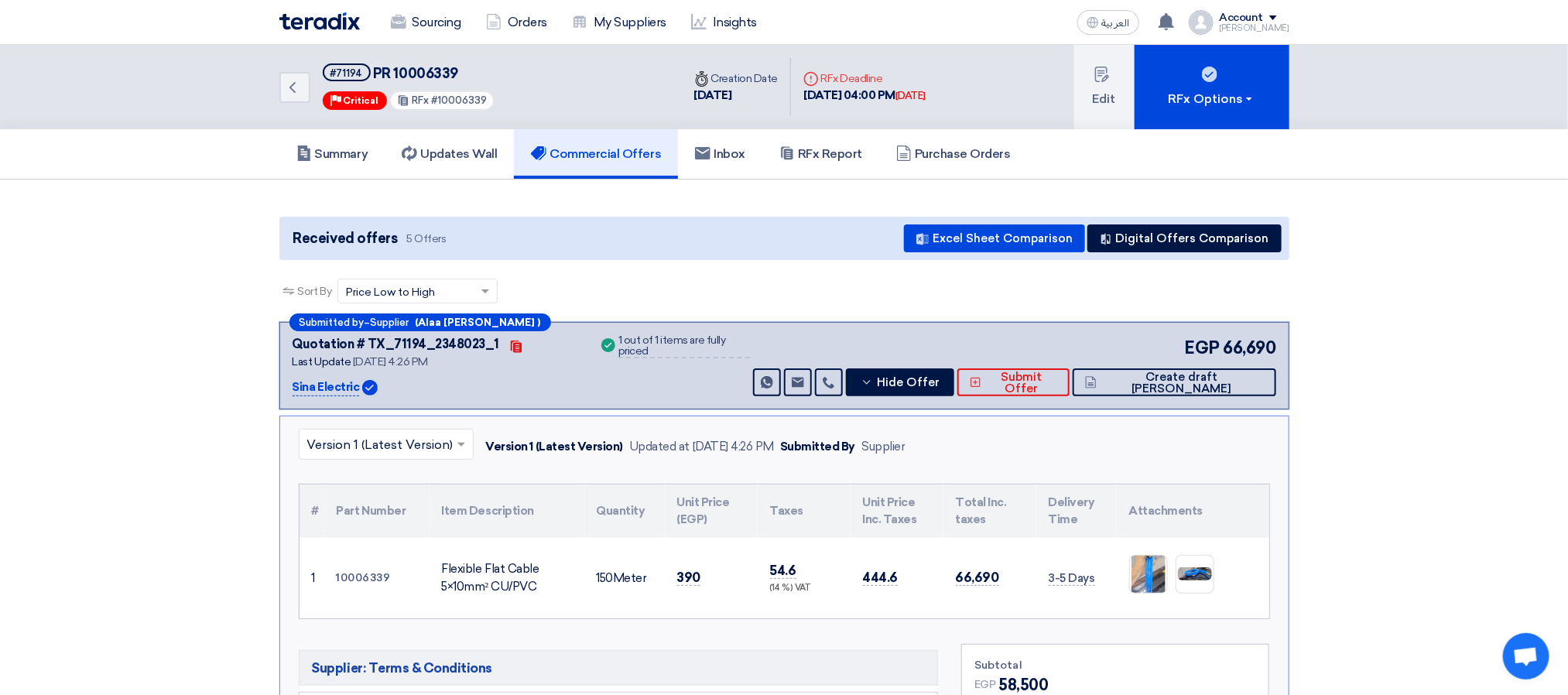
click at [979, 363] on div "EGP 66,690 Send Message Send Message" at bounding box center [1013, 365] width 525 height 61
click at [954, 374] on button "Hide Offer" at bounding box center [900, 383] width 108 height 28
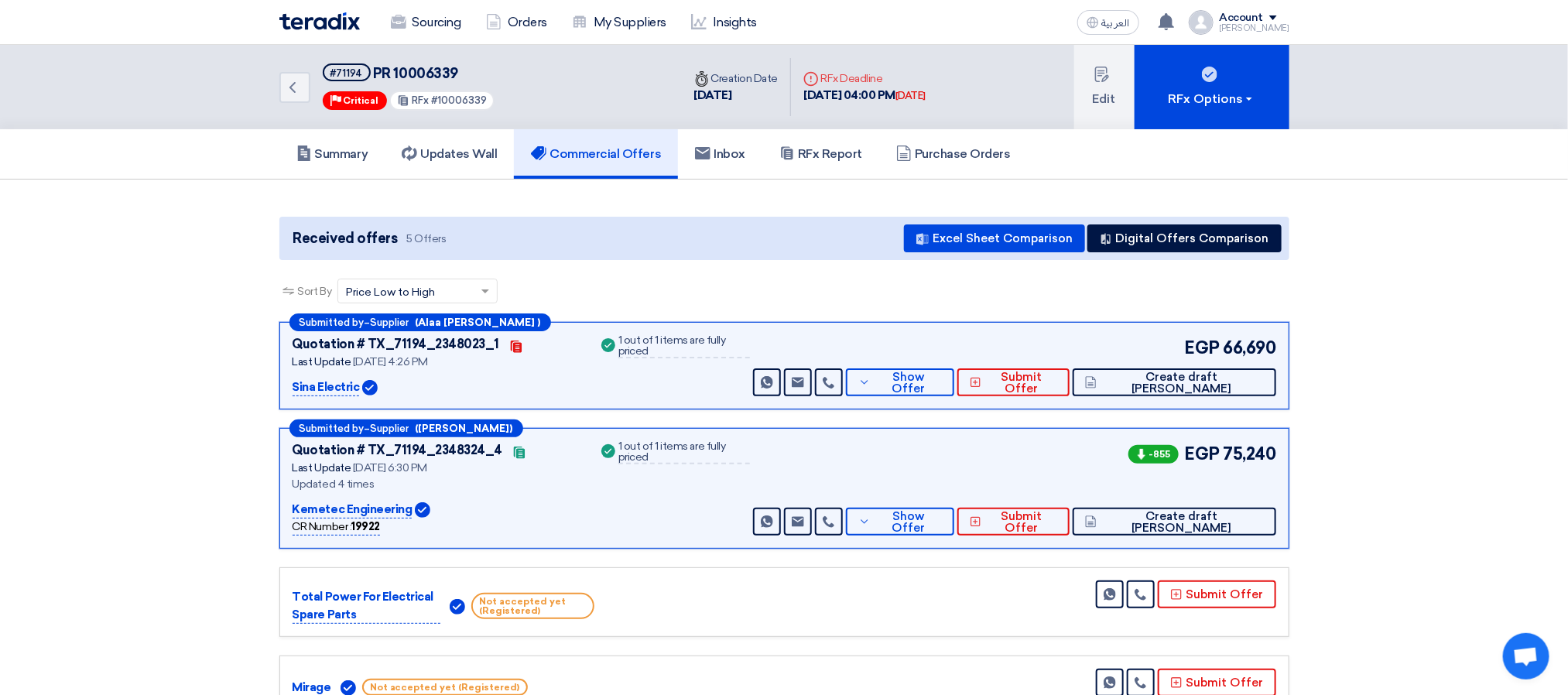
click at [729, 276] on app-buyer-offers "Received offers 5 Offers Excel Sheet Comparison Digital Offers Comparison Sort …" at bounding box center [784, 504] width 1010 height 573
click at [629, 293] on div "Sort By Sort by × Price Low to High ×" at bounding box center [784, 300] width 1010 height 43
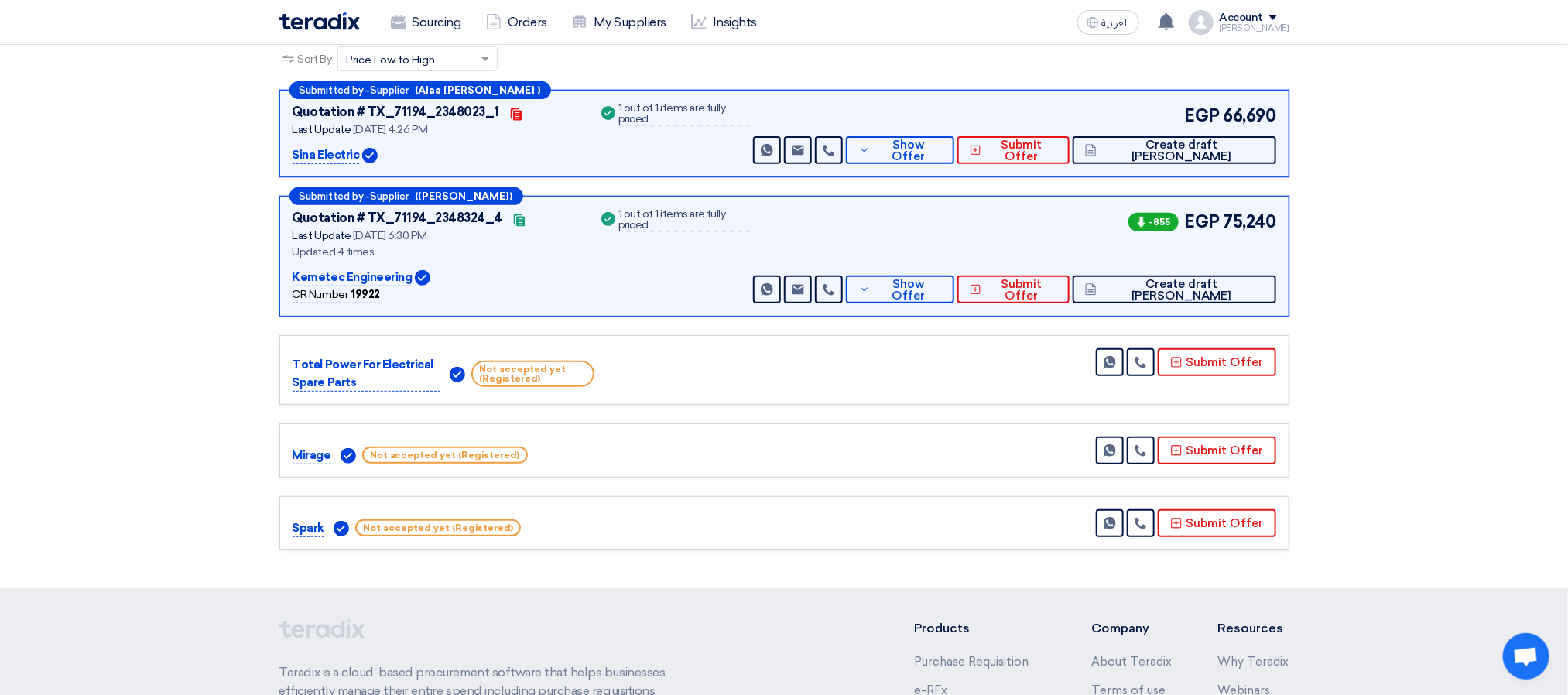
click at [531, 581] on section "Received offers 5 Offers Excel Sheet Comparison Digital Offers Comparison Sort …" at bounding box center [784, 267] width 1568 height 641
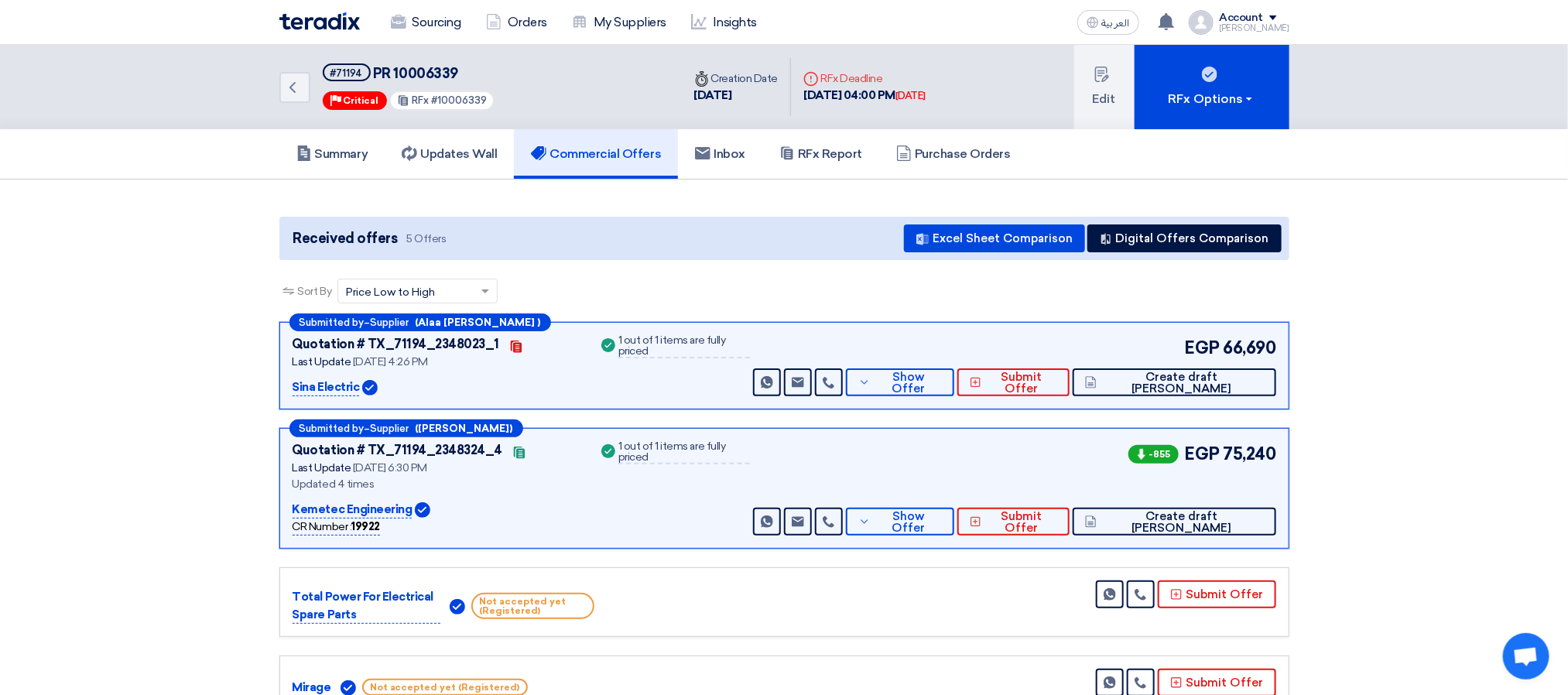
click at [807, 282] on div "Sort By Sort by × Price Low to High ×" at bounding box center [784, 300] width 1010 height 43
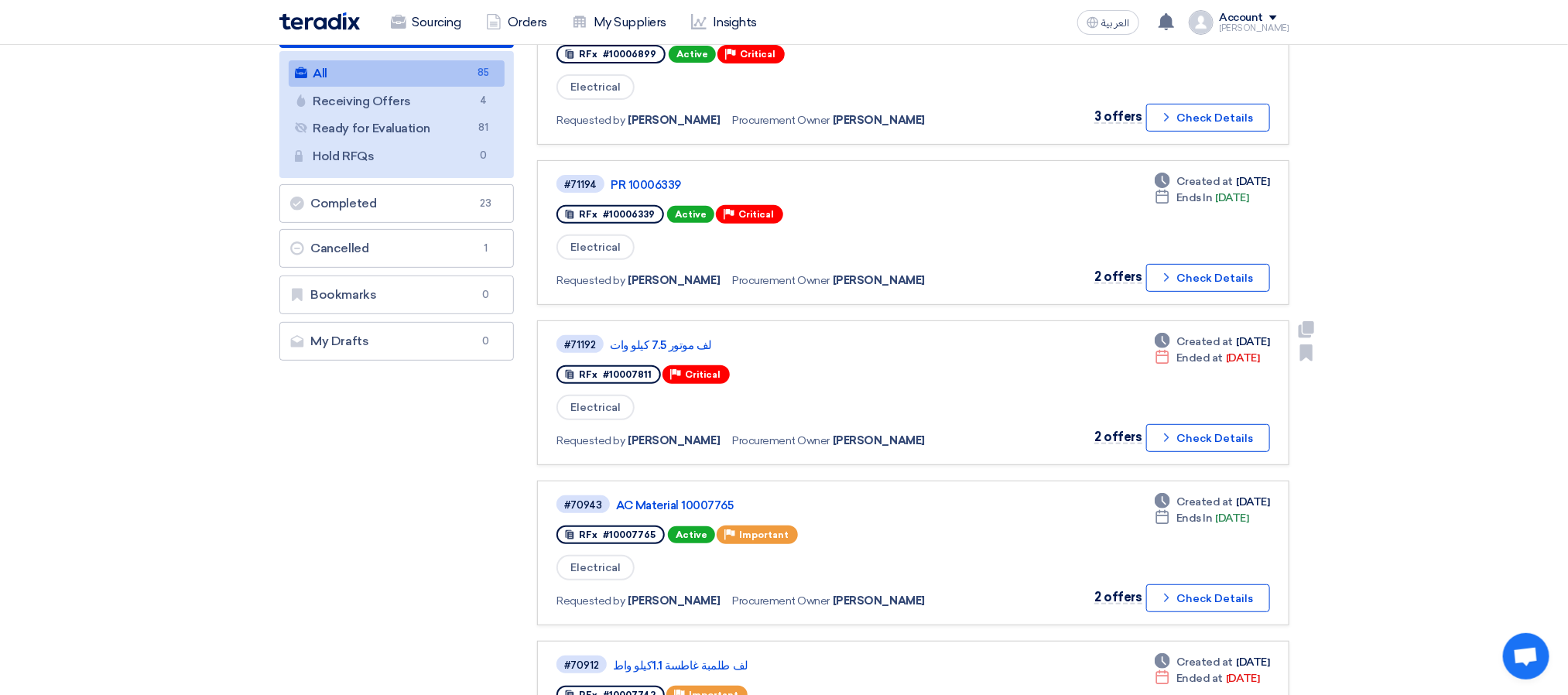
scroll to position [232, 0]
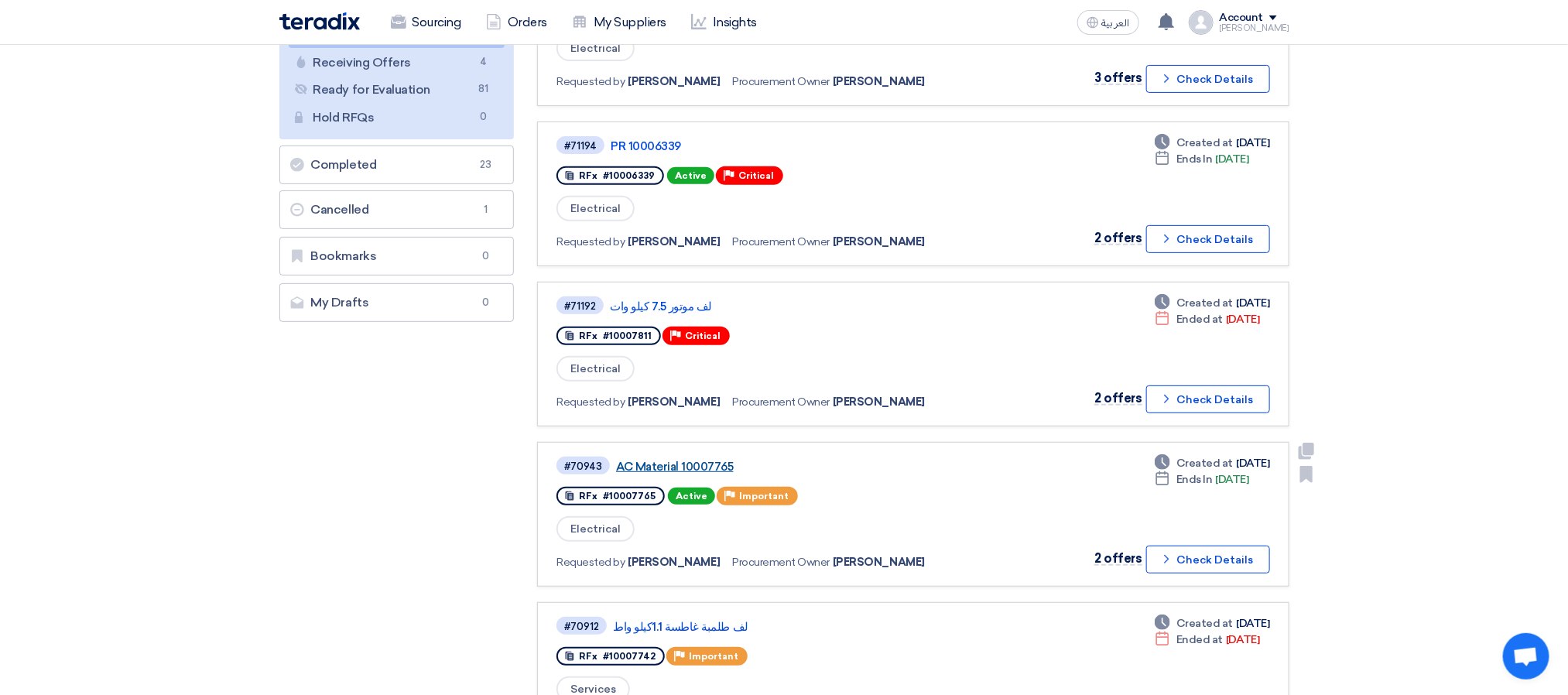
click at [649, 460] on link "AC Material 10007765" at bounding box center [809, 467] width 387 height 14
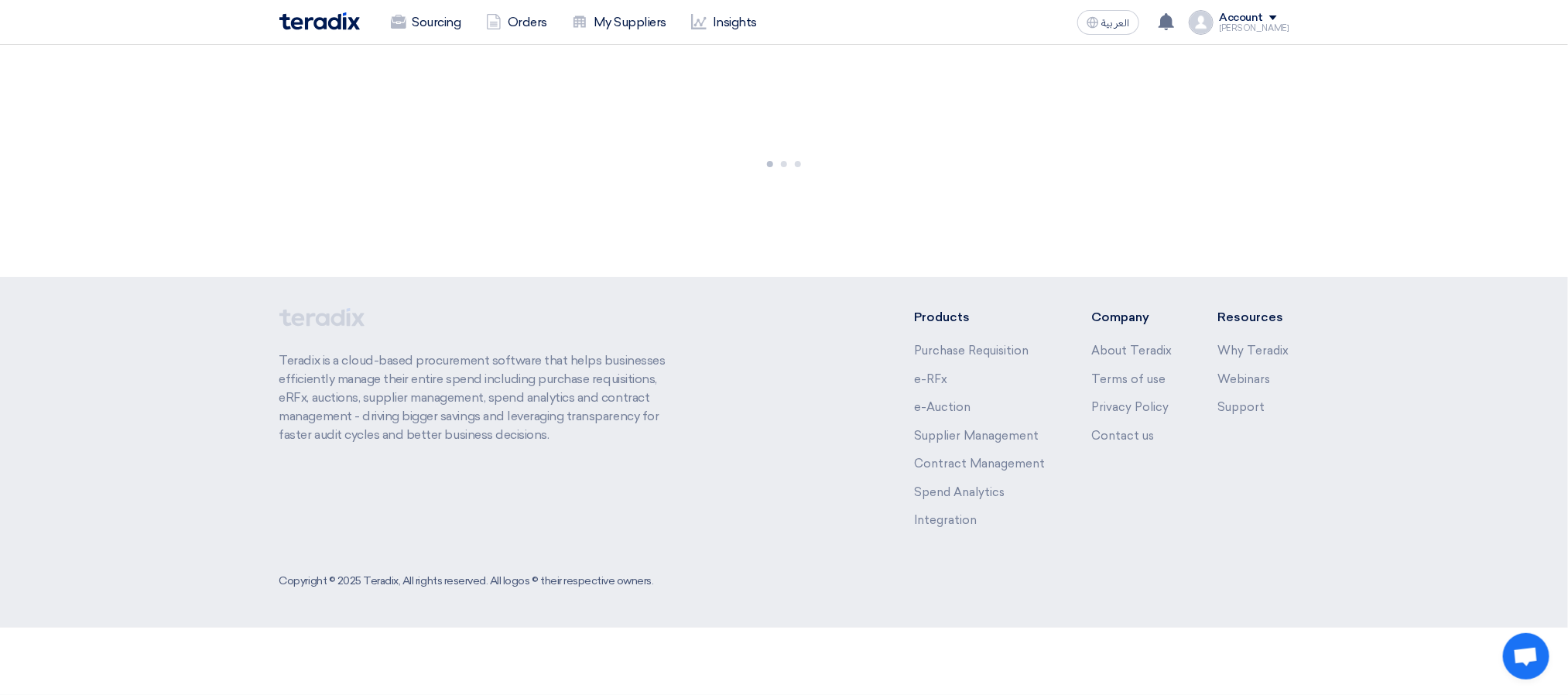
scroll to position [0, 0]
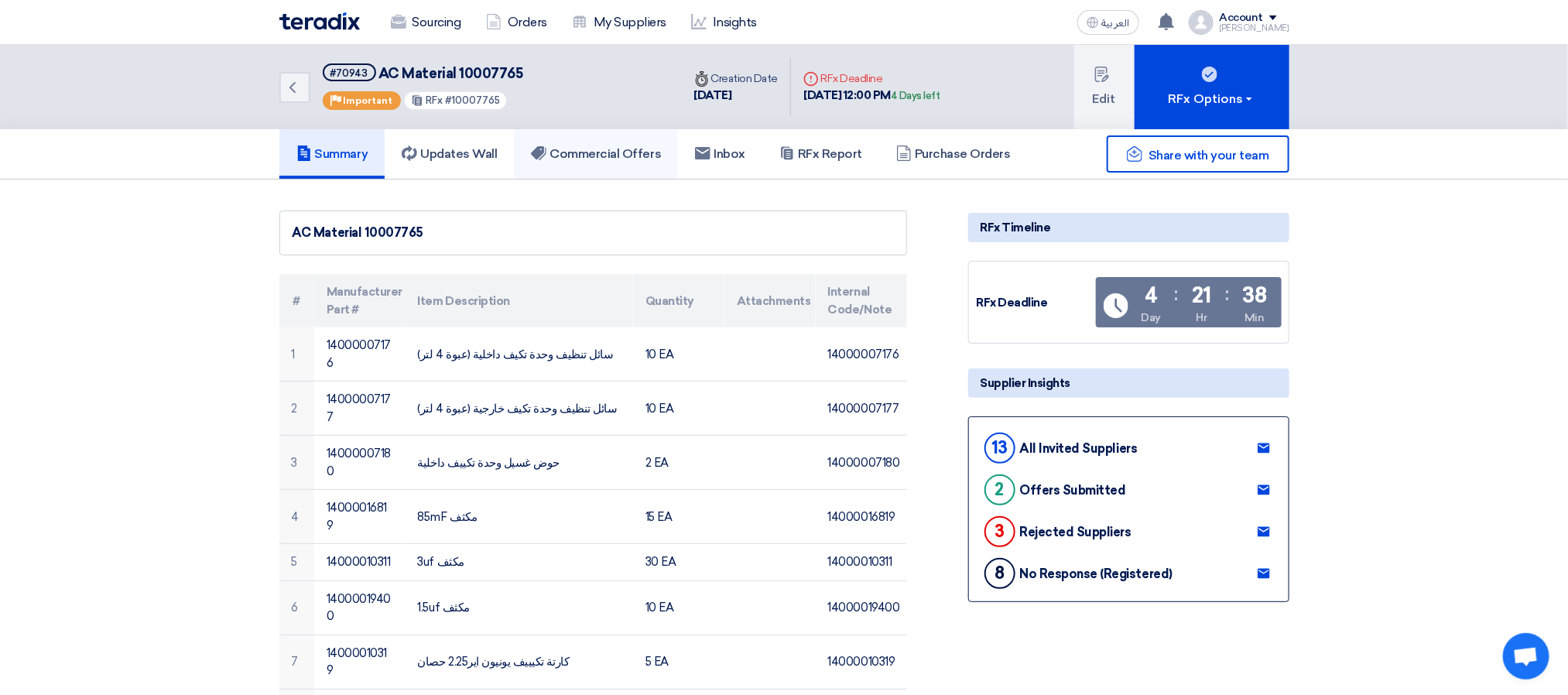
click at [574, 156] on h5 "Commercial Offers" at bounding box center [595, 154] width 130 height 16
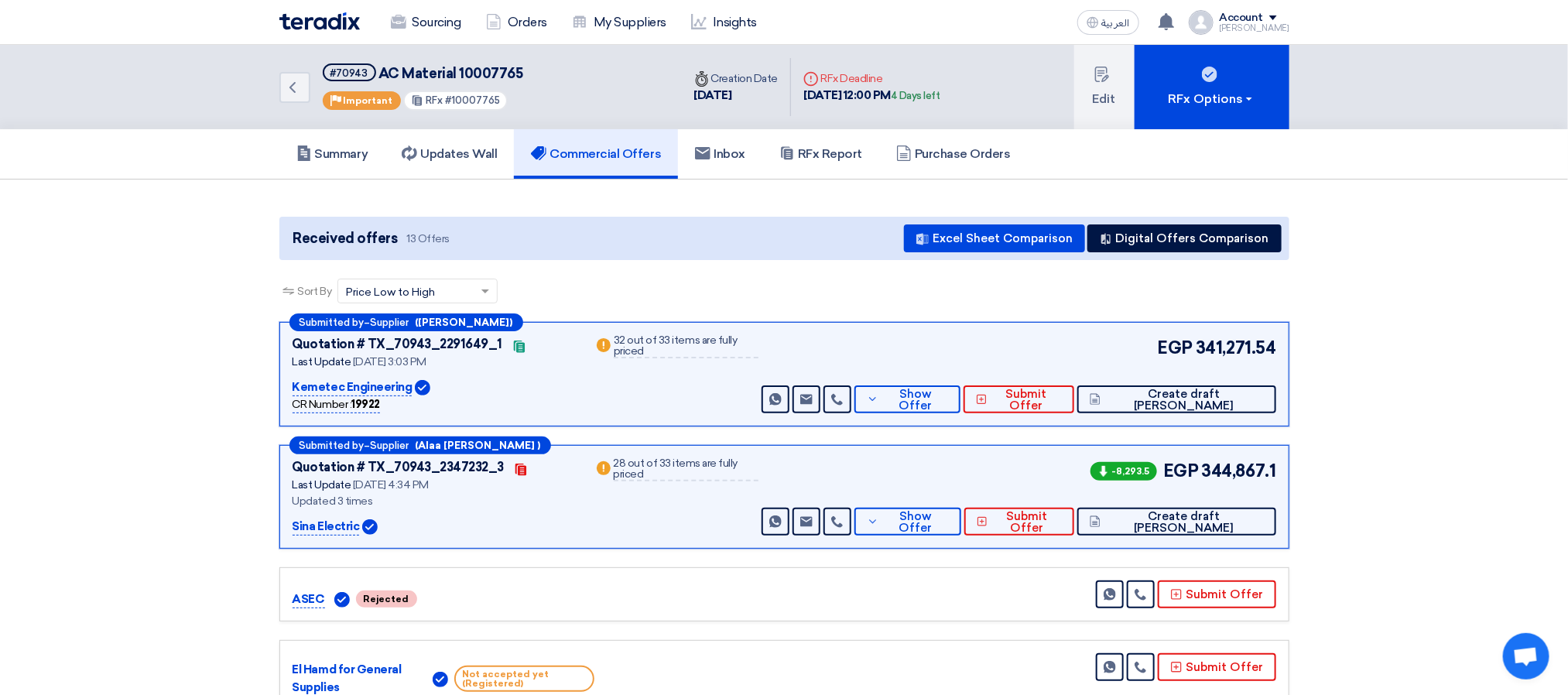
click at [554, 294] on div "Sort By Sort by × Price Low to High ×" at bounding box center [784, 300] width 1010 height 43
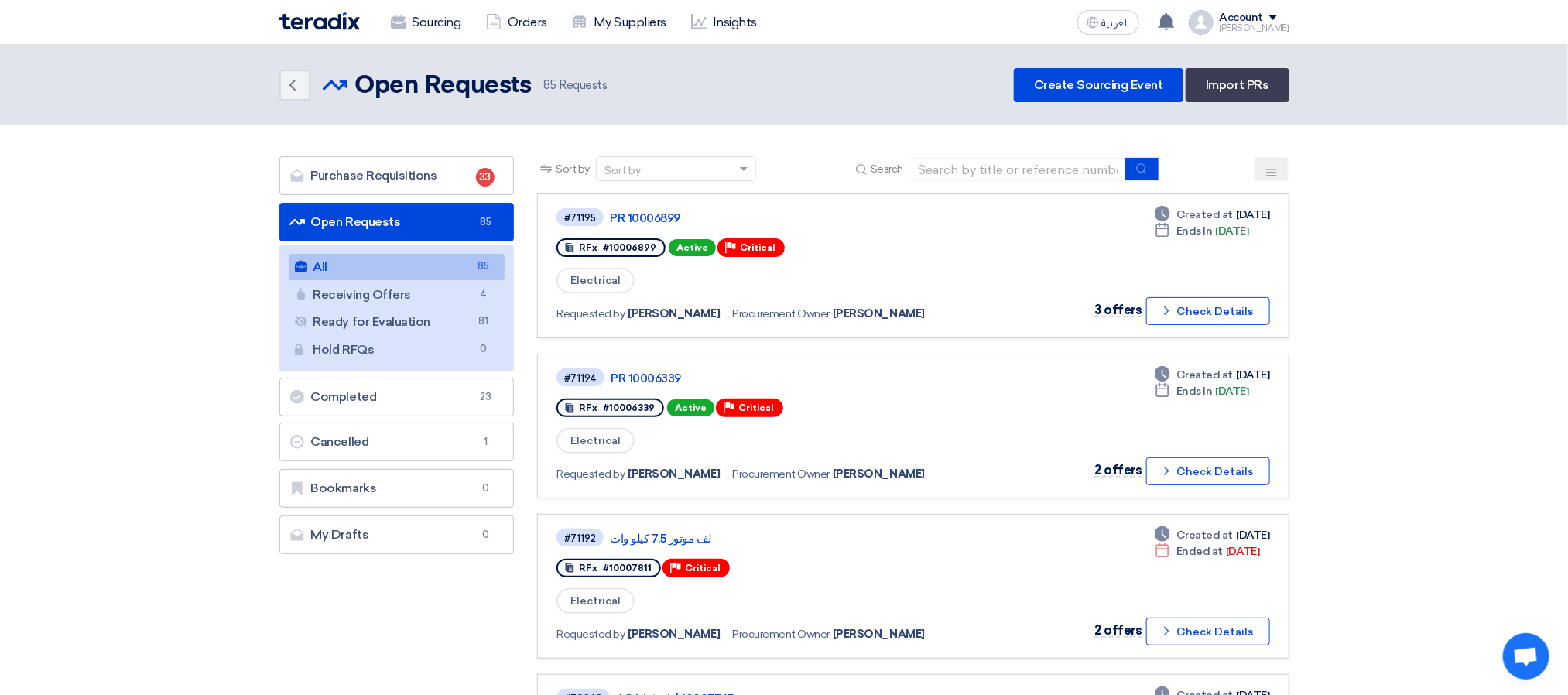
click at [770, 98] on div "Back Open Requests Open Requests 85 Requests Create Sourcing Event Import PRs" at bounding box center [784, 85] width 1010 height 34
click at [787, 72] on div "Back Open Requests Open Requests 85 Requests Create Sourcing Event Import PRs" at bounding box center [784, 85] width 1010 height 34
click at [426, 158] on link "Purchase Requisitions Purchase Requisitions 33" at bounding box center [397, 176] width 235 height 39
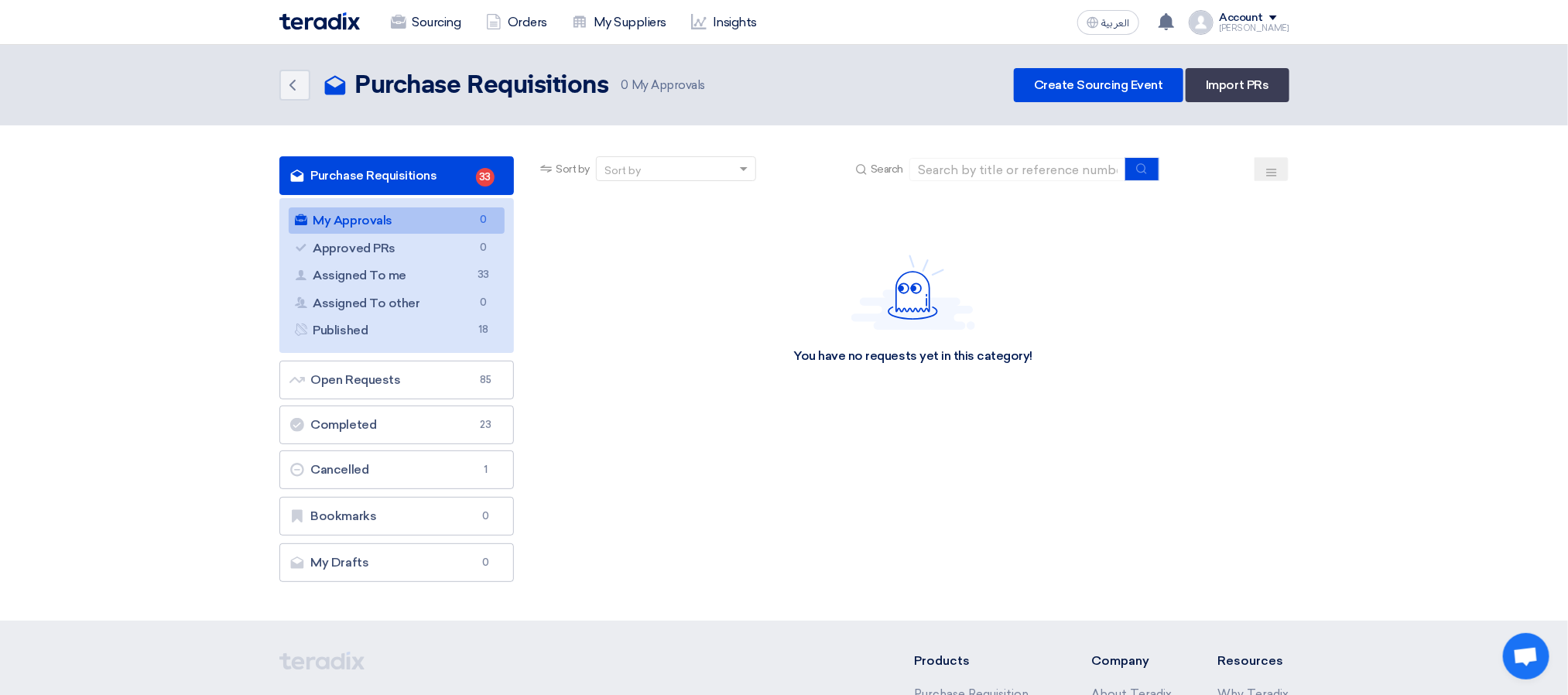
click at [427, 212] on link "My Approvals My Approvals 0" at bounding box center [397, 220] width 217 height 26
click at [411, 166] on link "Purchase Requisitions Purchase Requisitions 33" at bounding box center [397, 176] width 235 height 39
click at [414, 219] on link "My Approvals My Approvals 0" at bounding box center [397, 220] width 217 height 26
click at [414, 8] on link "Sourcing" at bounding box center [426, 22] width 95 height 34
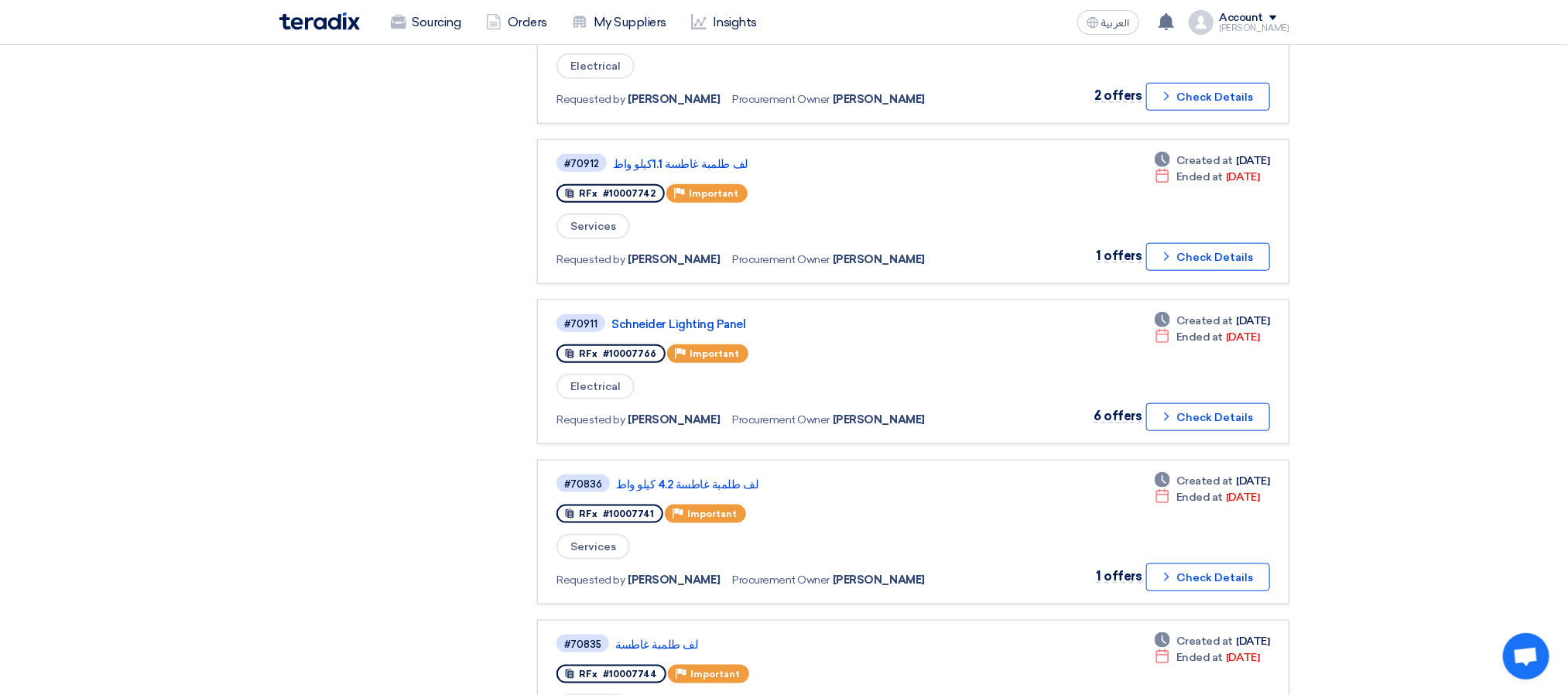
scroll to position [697, 0]
click at [706, 324] on div "#70911 [PERSON_NAME] Lighting Panel RFx #10007766 Priority Important Electrical…" at bounding box center [778, 370] width 445 height 118
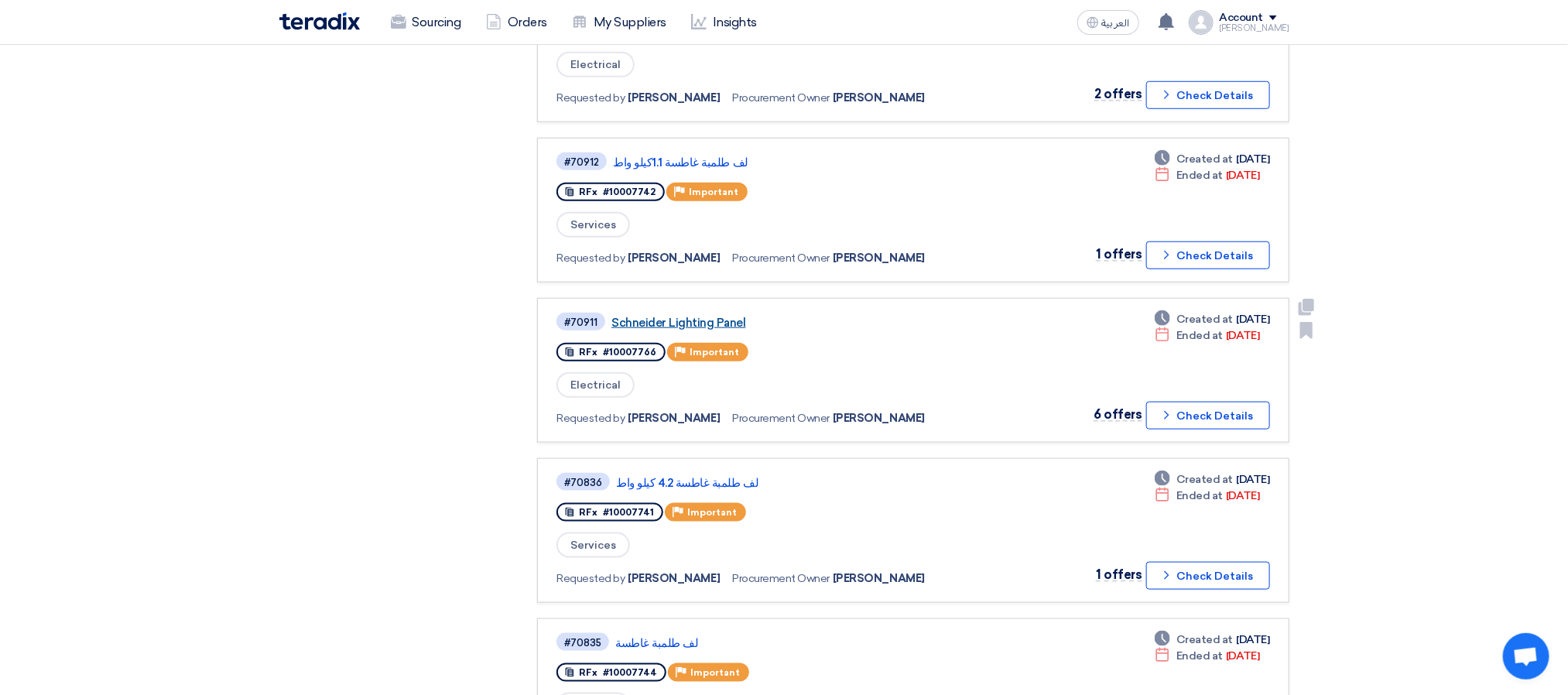
click at [704, 316] on link "Schneider Lighting Panel" at bounding box center [805, 323] width 387 height 14
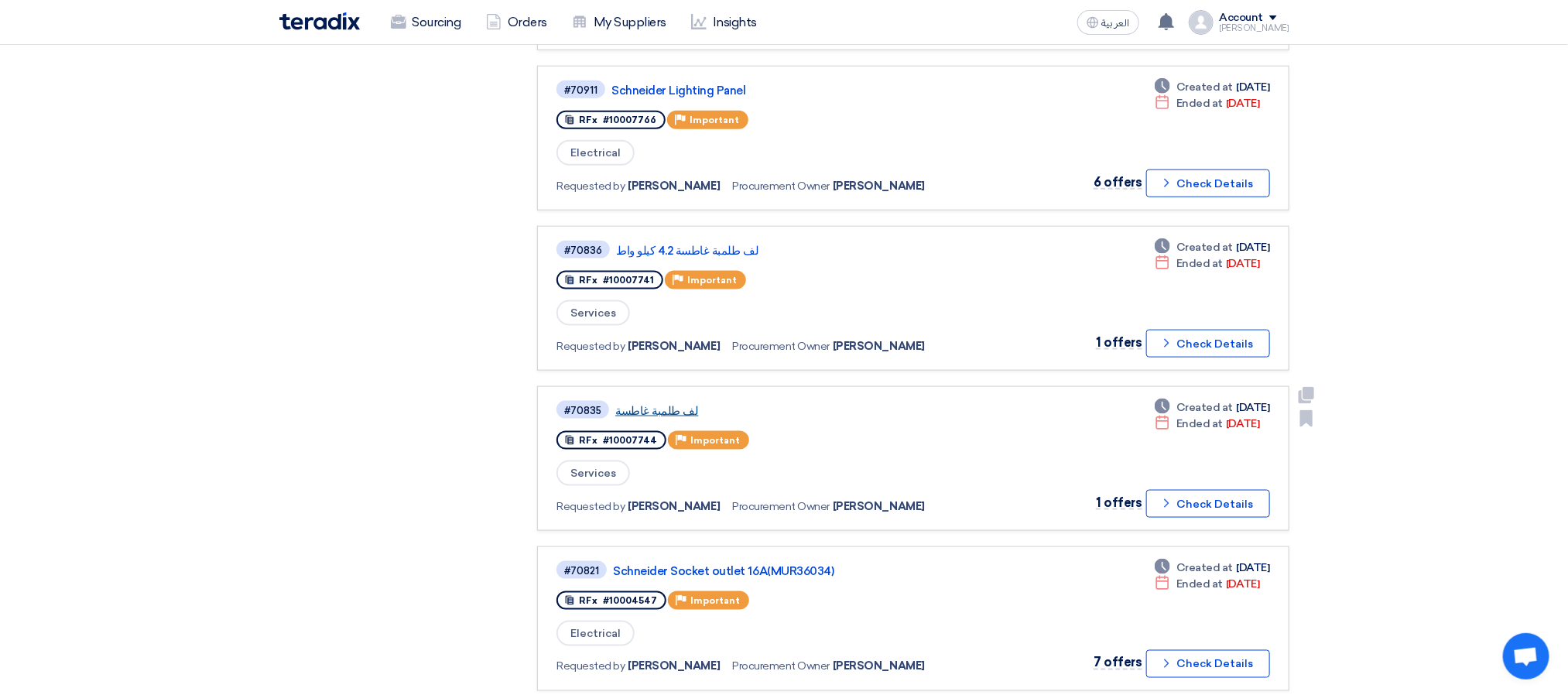
scroll to position [1162, 0]
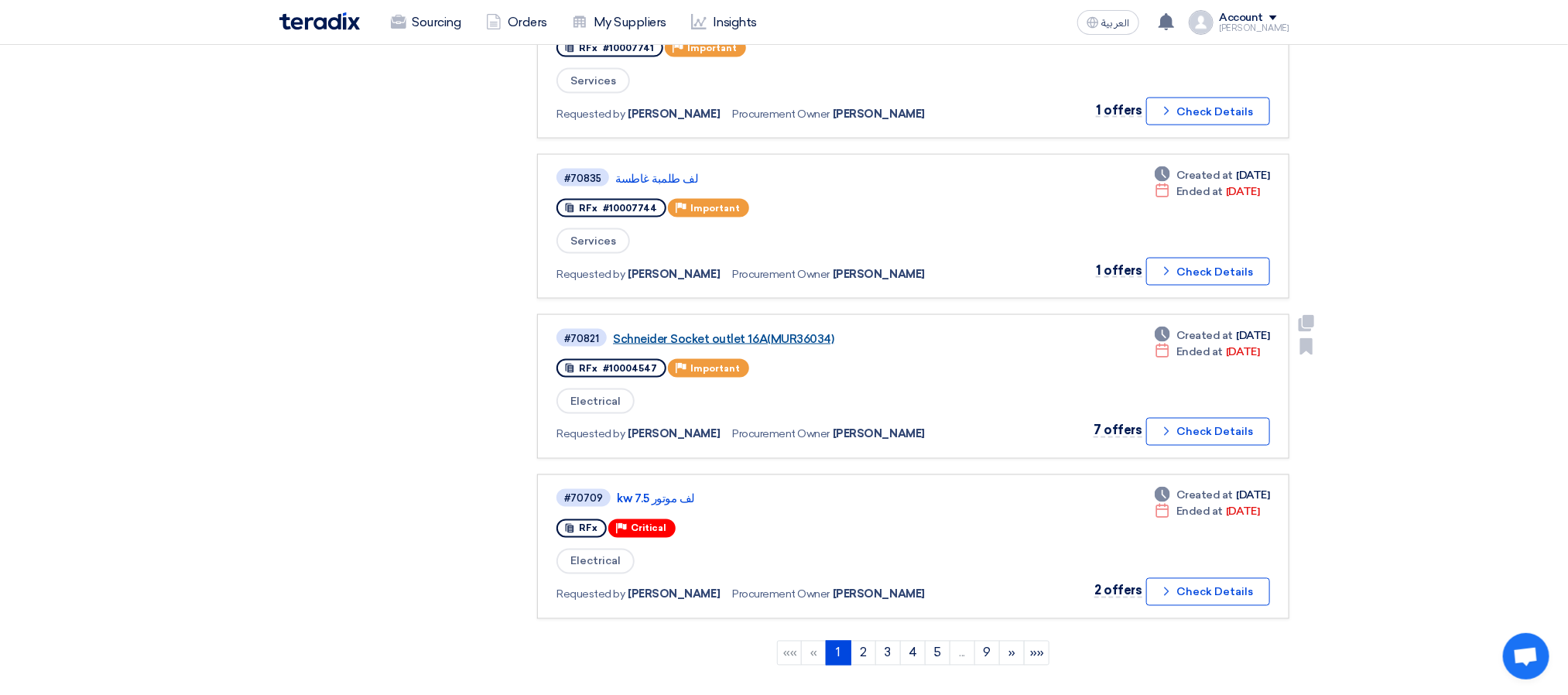
click at [776, 333] on link "Schneider Socket outlet 16A(MUR36034)" at bounding box center [806, 340] width 387 height 14
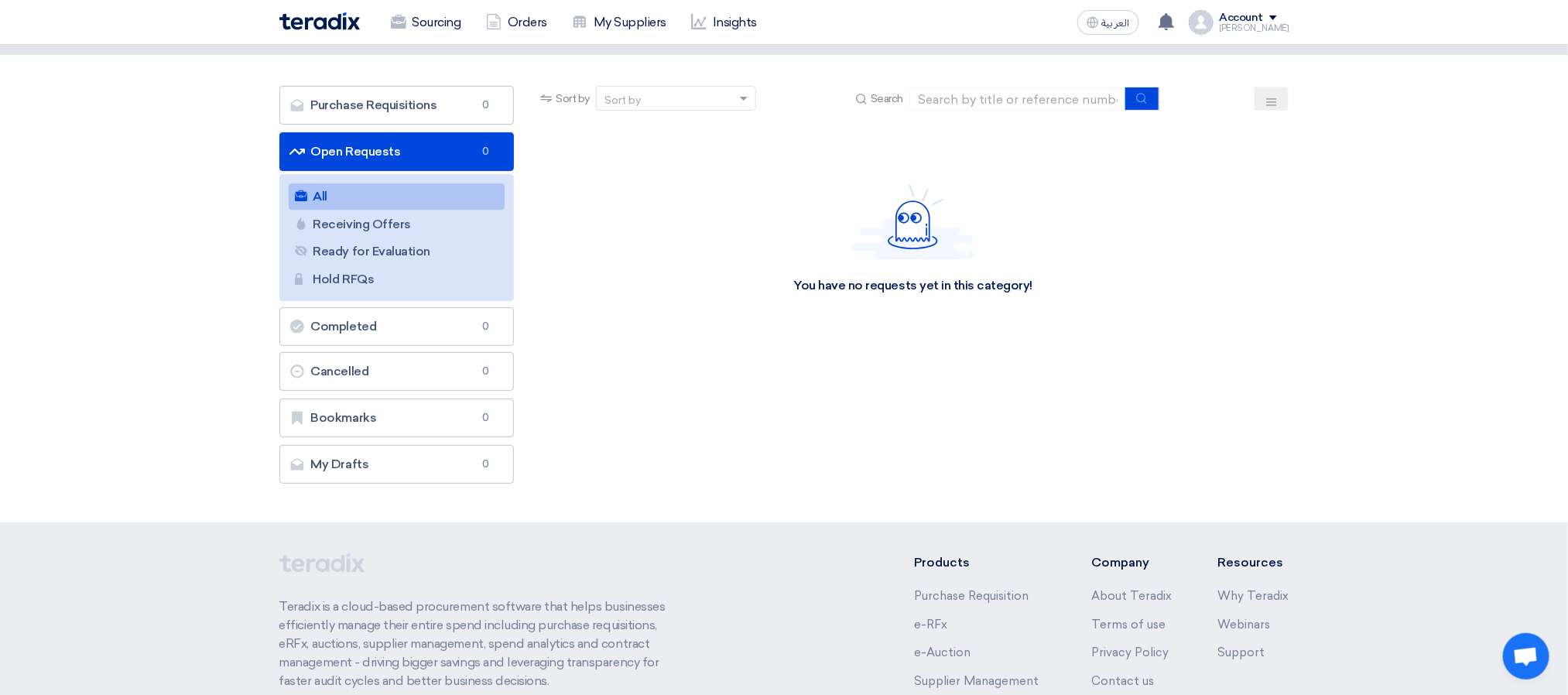
scroll to position [0, 0]
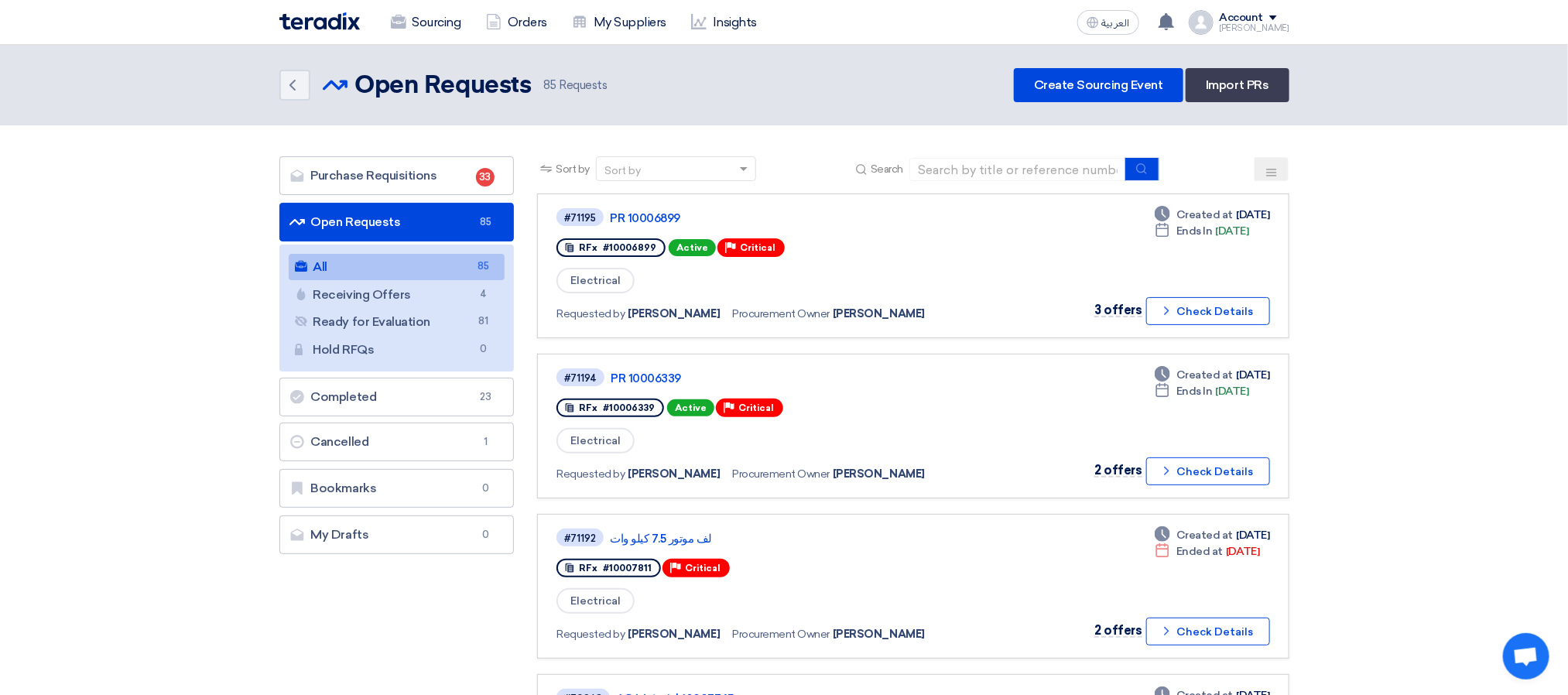
click at [695, 109] on header "Back Open Requests Open Requests 85" at bounding box center [784, 85] width 1568 height 80
click at [666, 527] on div "#71192 لف موتور 7.5 كيلو وات" at bounding box center [777, 538] width 443 height 21
click at [662, 532] on link "لف موتور 7.5 كيلو وات" at bounding box center [803, 539] width 387 height 14
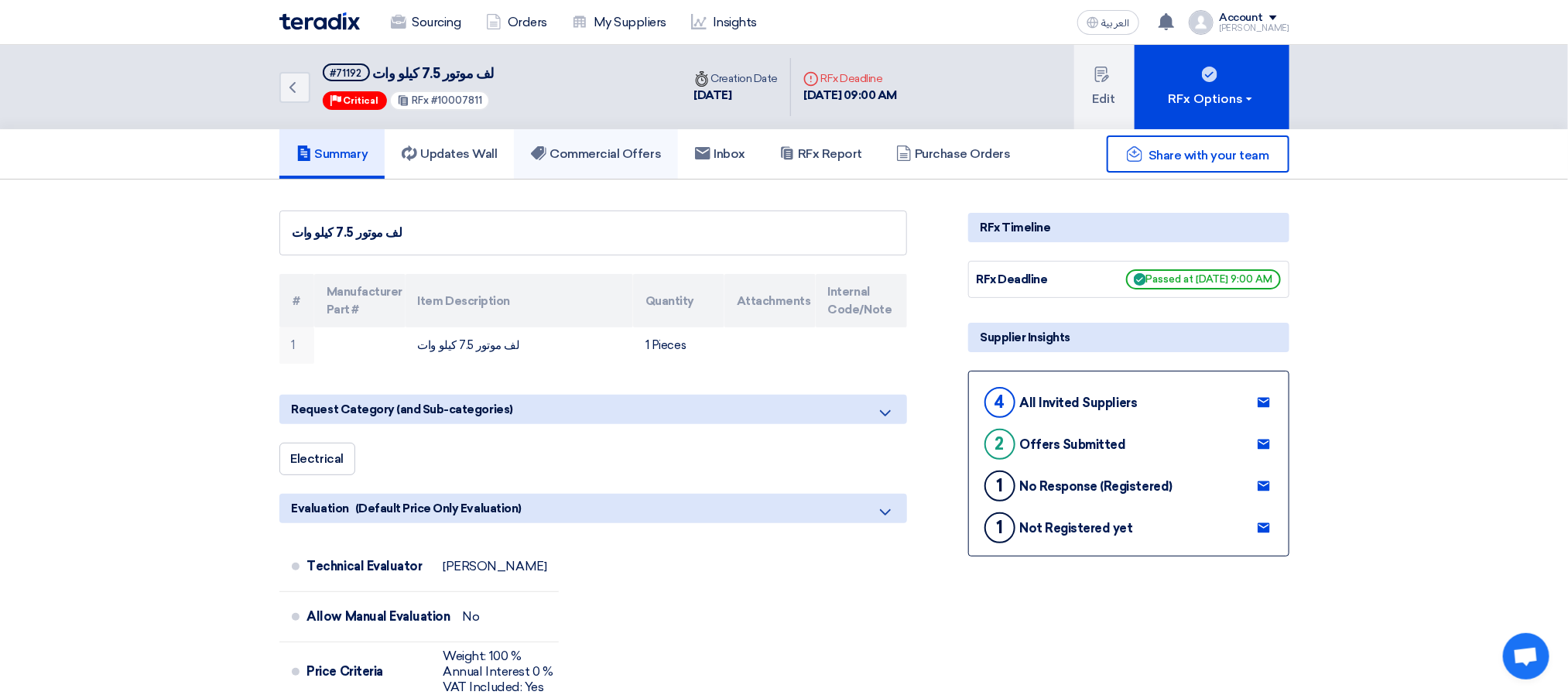
click at [635, 158] on h5 "Commercial Offers" at bounding box center [595, 154] width 130 height 16
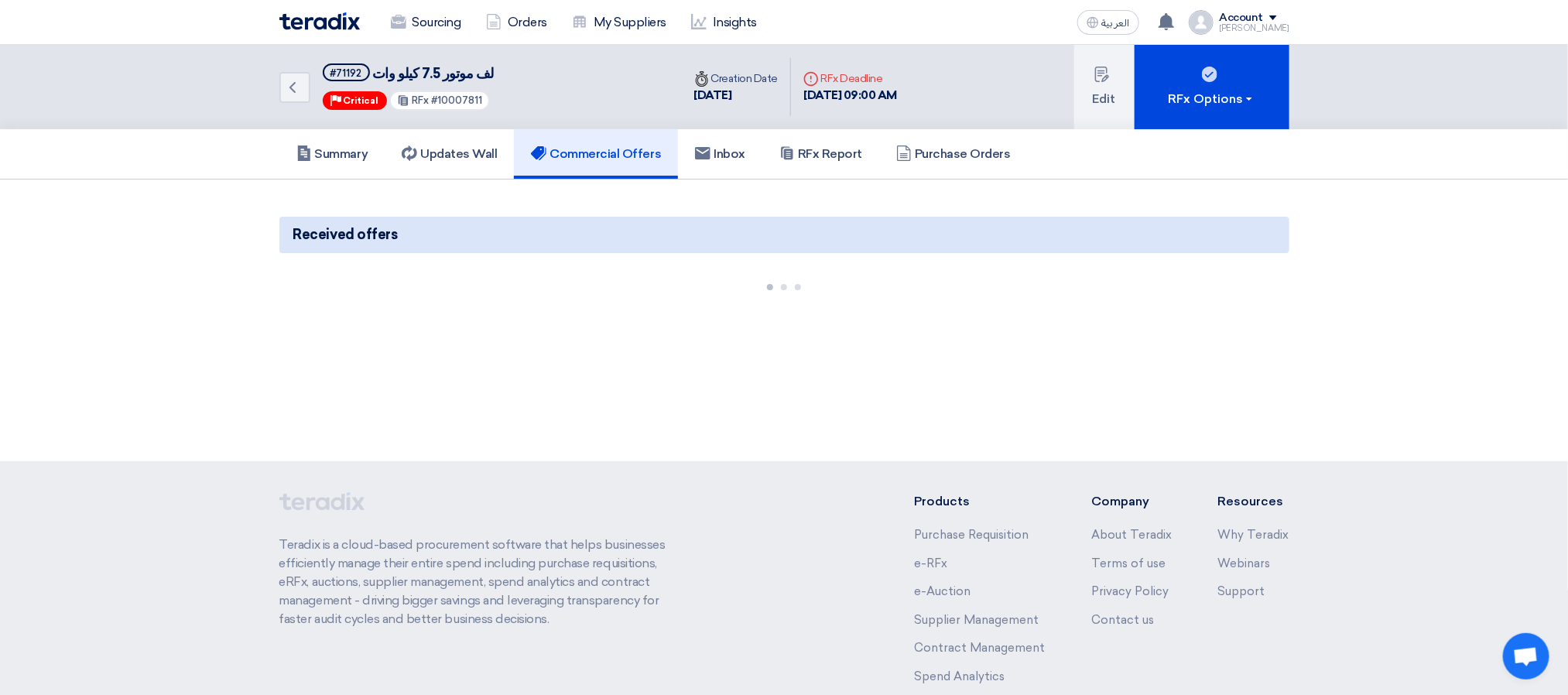
click at [1419, 191] on section "Received offers" at bounding box center [784, 254] width 1568 height 148
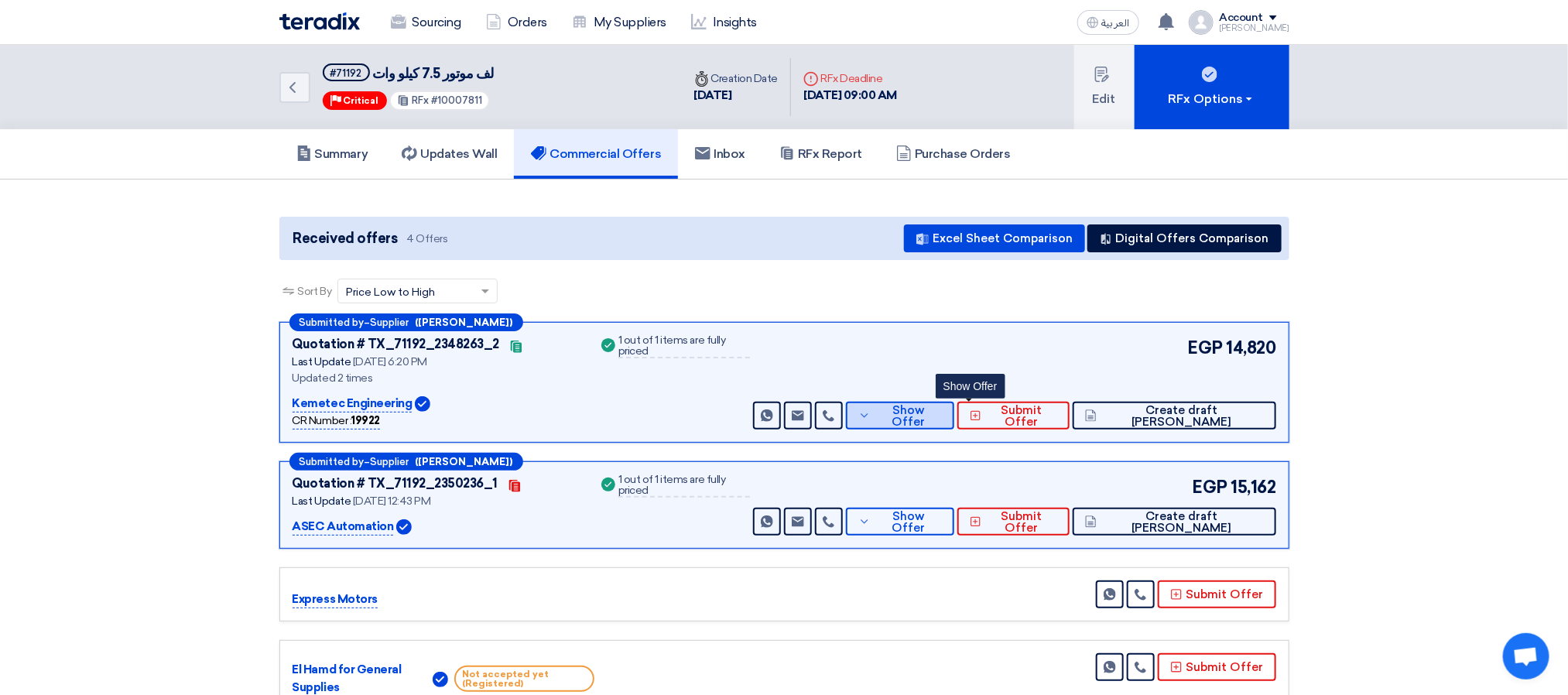
click at [954, 421] on button "Show Offer" at bounding box center [900, 416] width 108 height 28
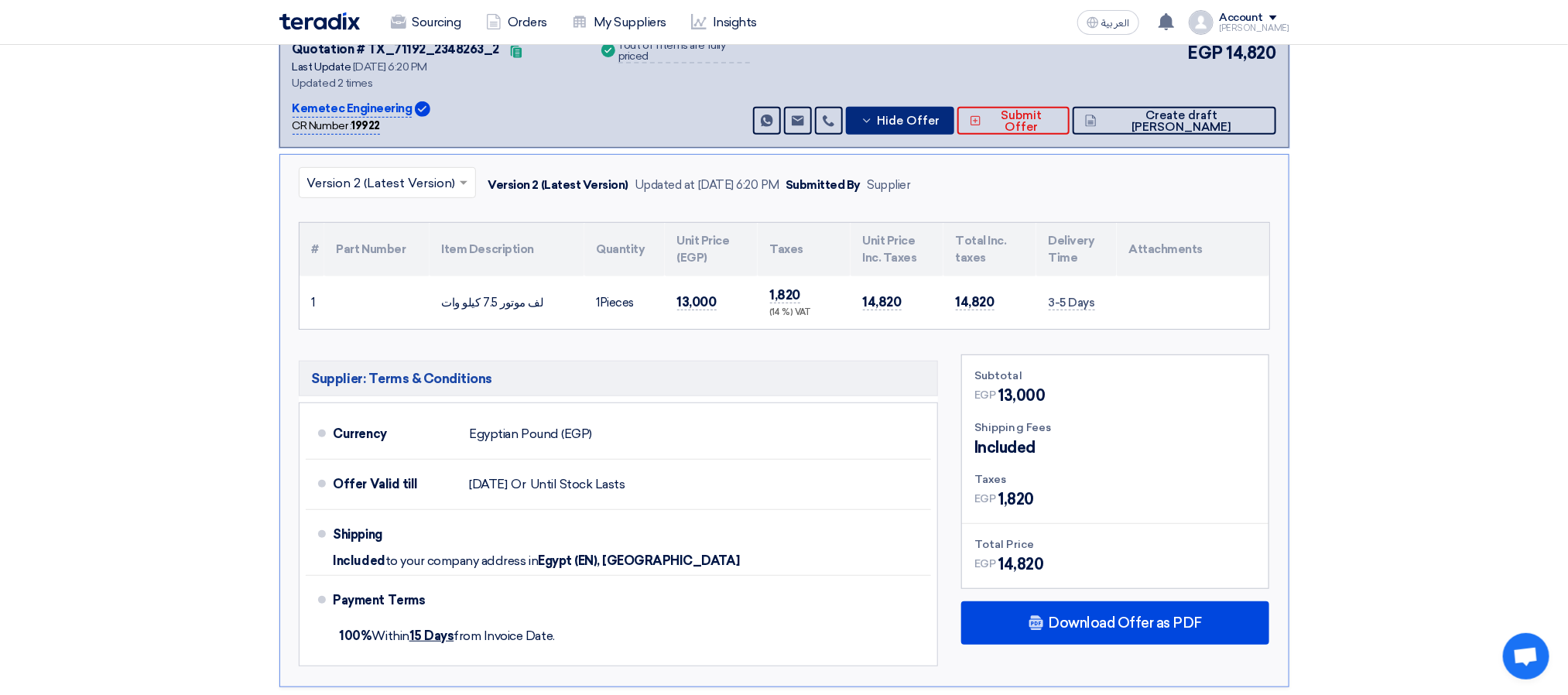
scroll to position [465, 0]
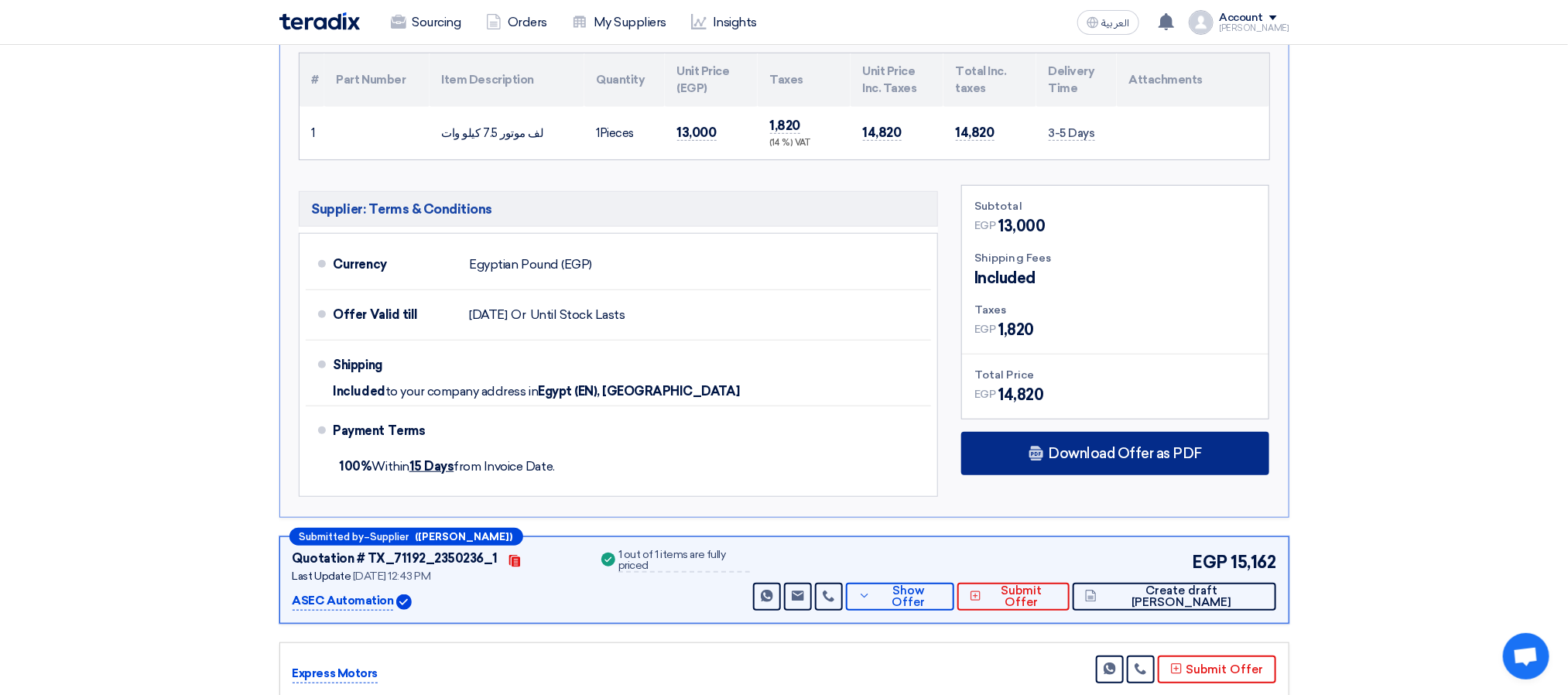
click at [1042, 466] on div "Download Offer as PDF" at bounding box center [1114, 453] width 308 height 43
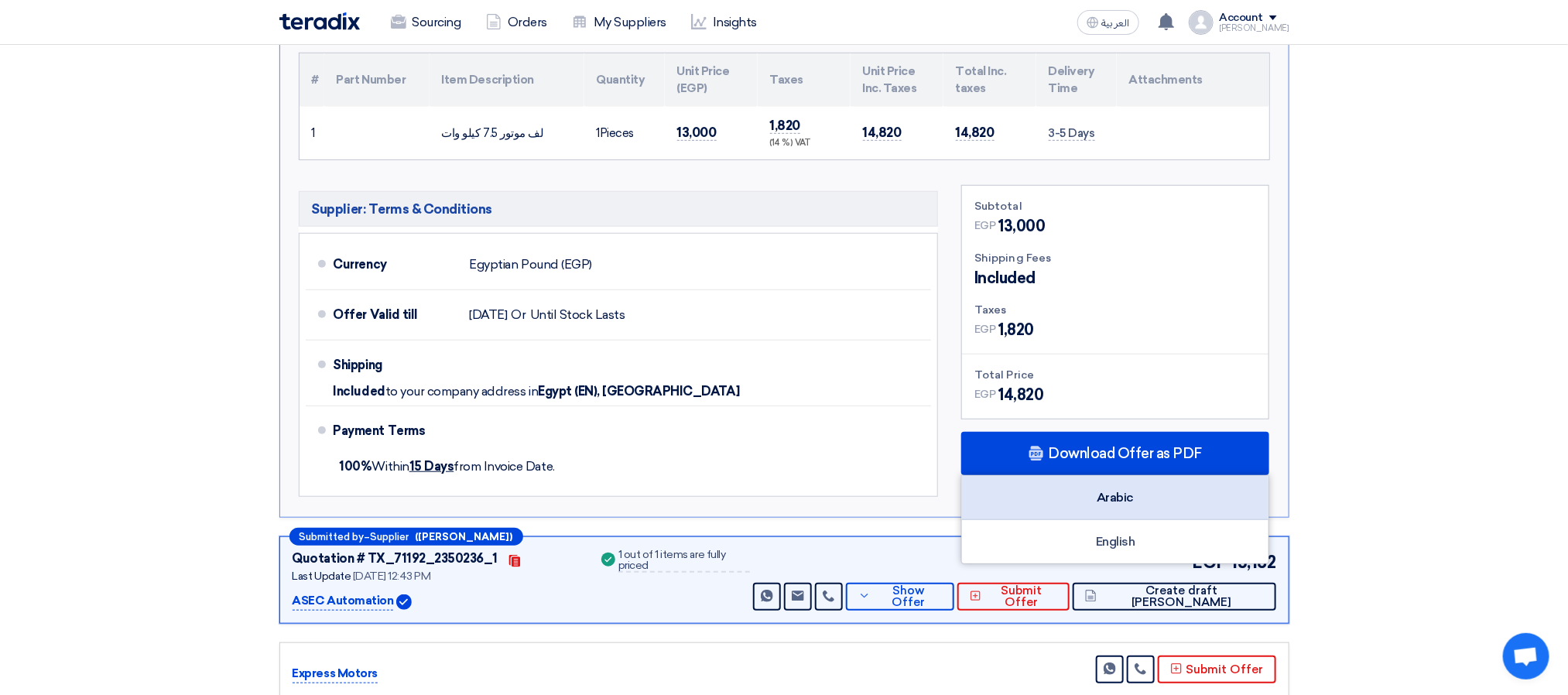
click at [1100, 510] on div "Arabic" at bounding box center [1115, 498] width 307 height 44
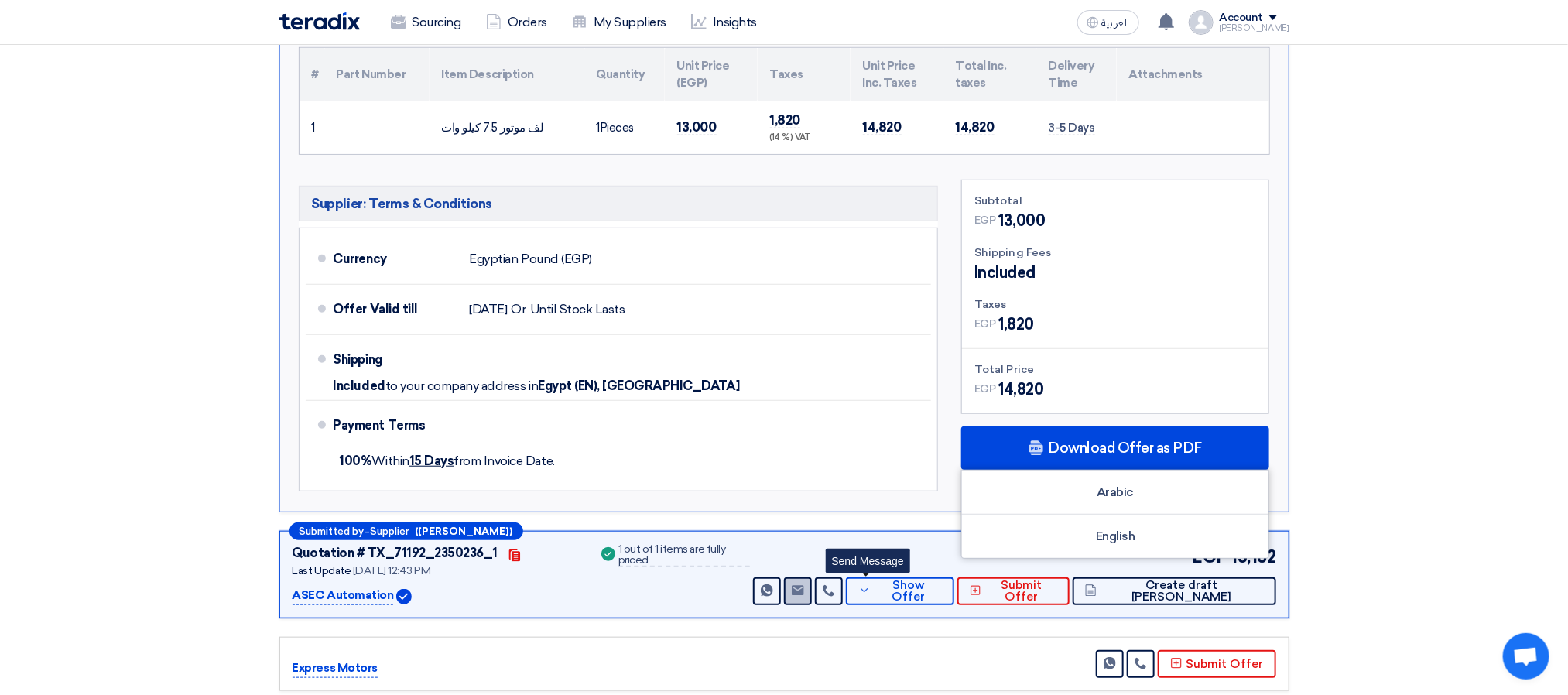
scroll to position [697, 0]
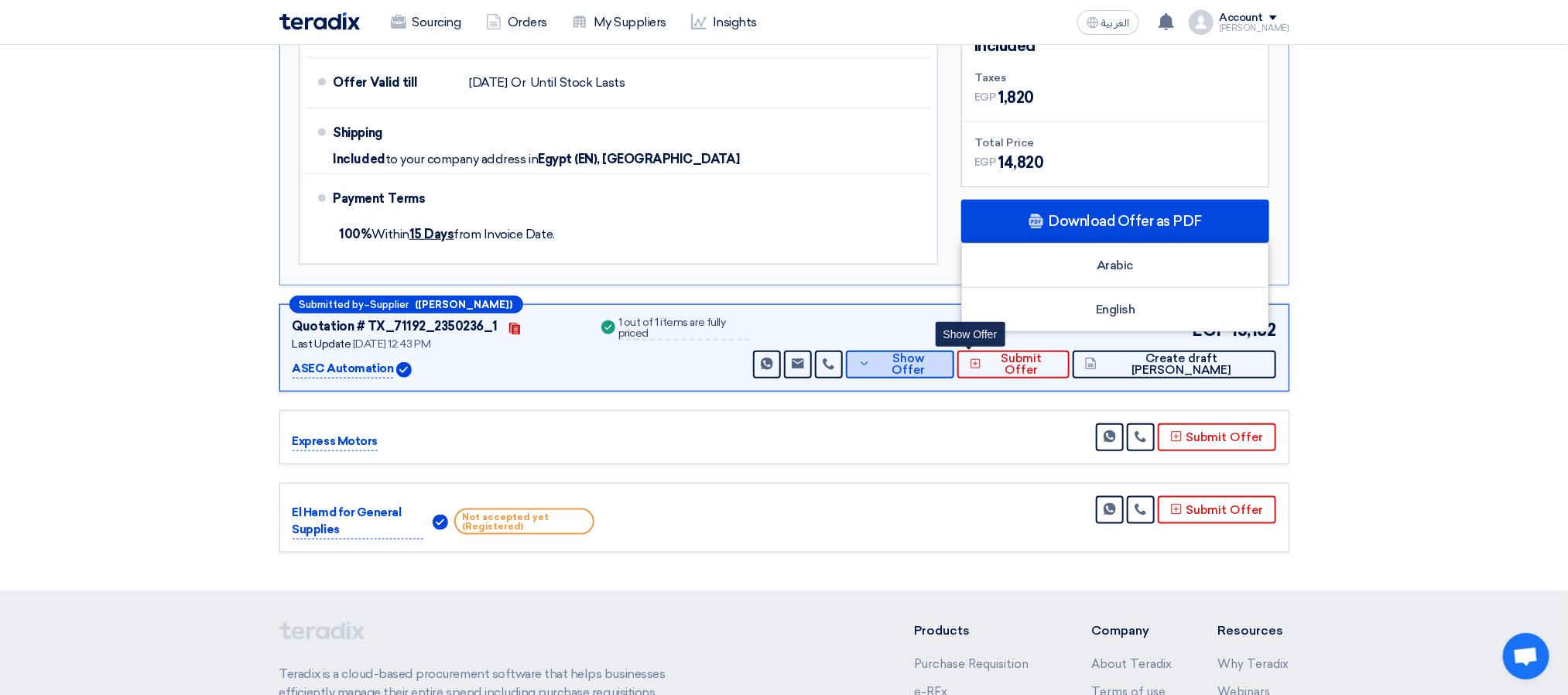
click at [941, 370] on span "Show Offer" at bounding box center [908, 364] width 67 height 23
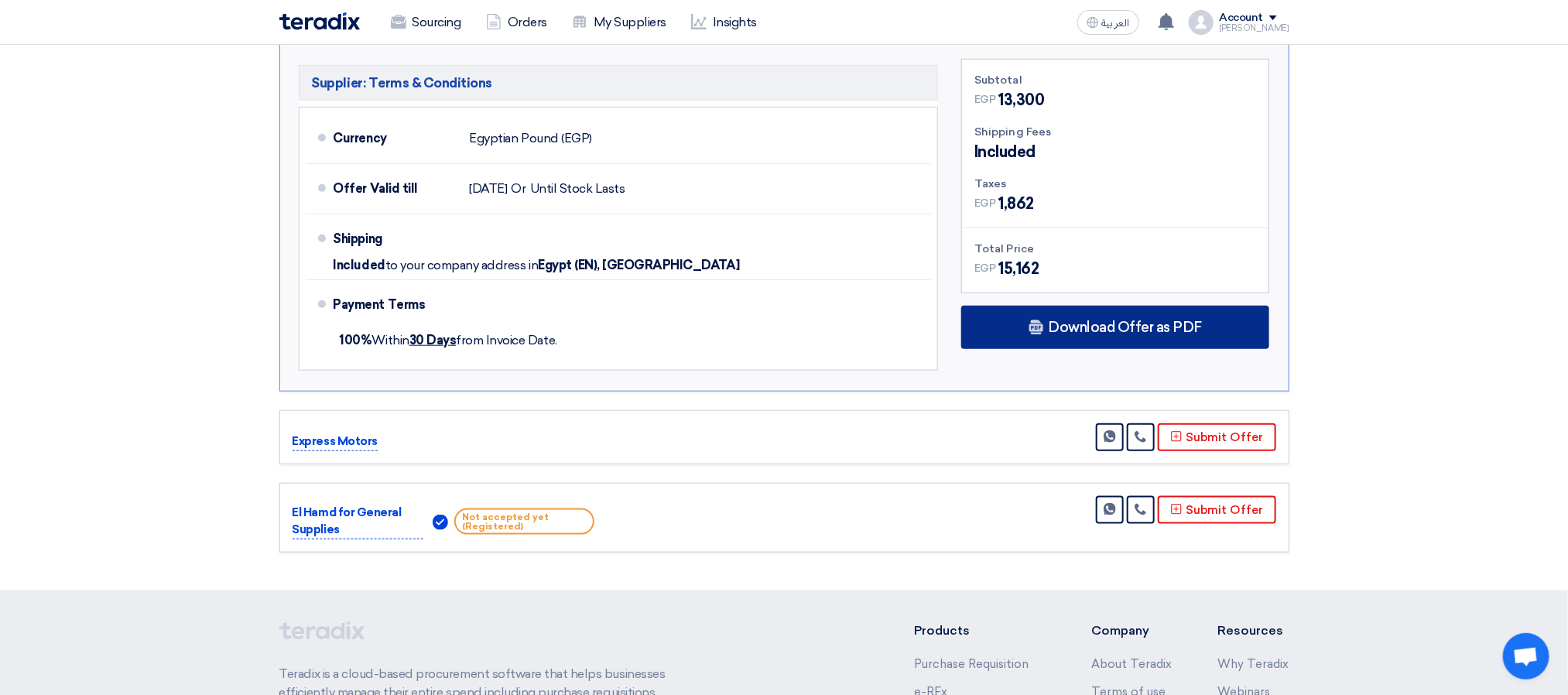
click at [1117, 327] on span "Download Offer as PDF" at bounding box center [1125, 327] width 154 height 14
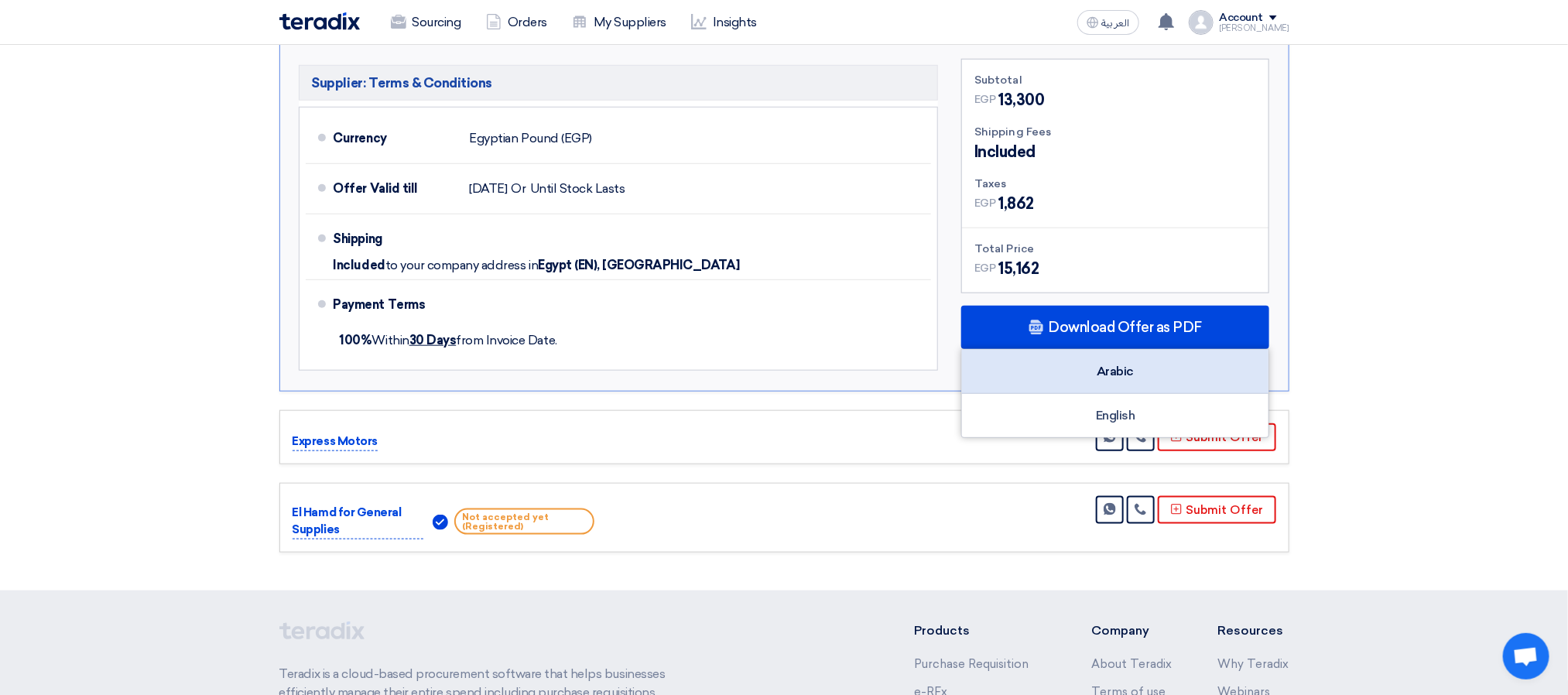
click at [1111, 377] on div "Arabic" at bounding box center [1115, 372] width 307 height 44
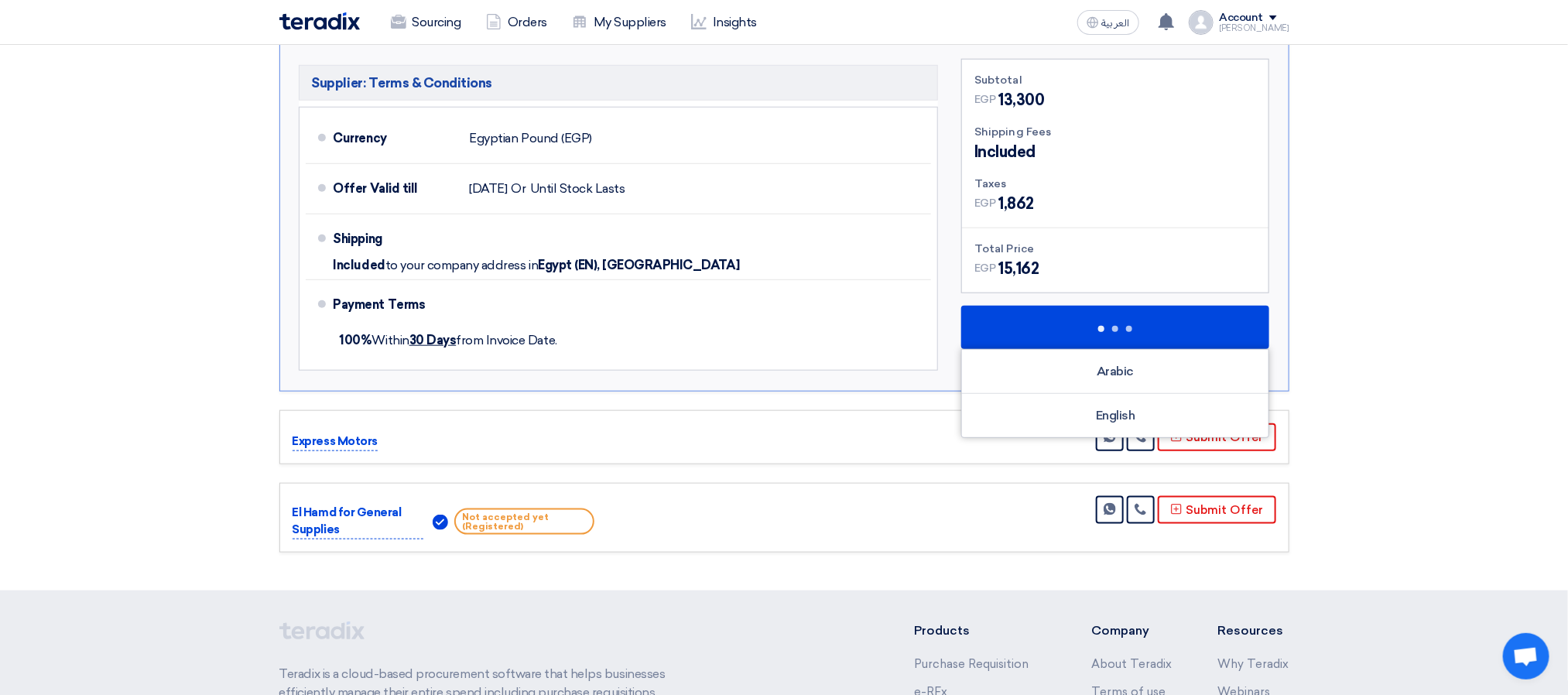
scroll to position [0, 0]
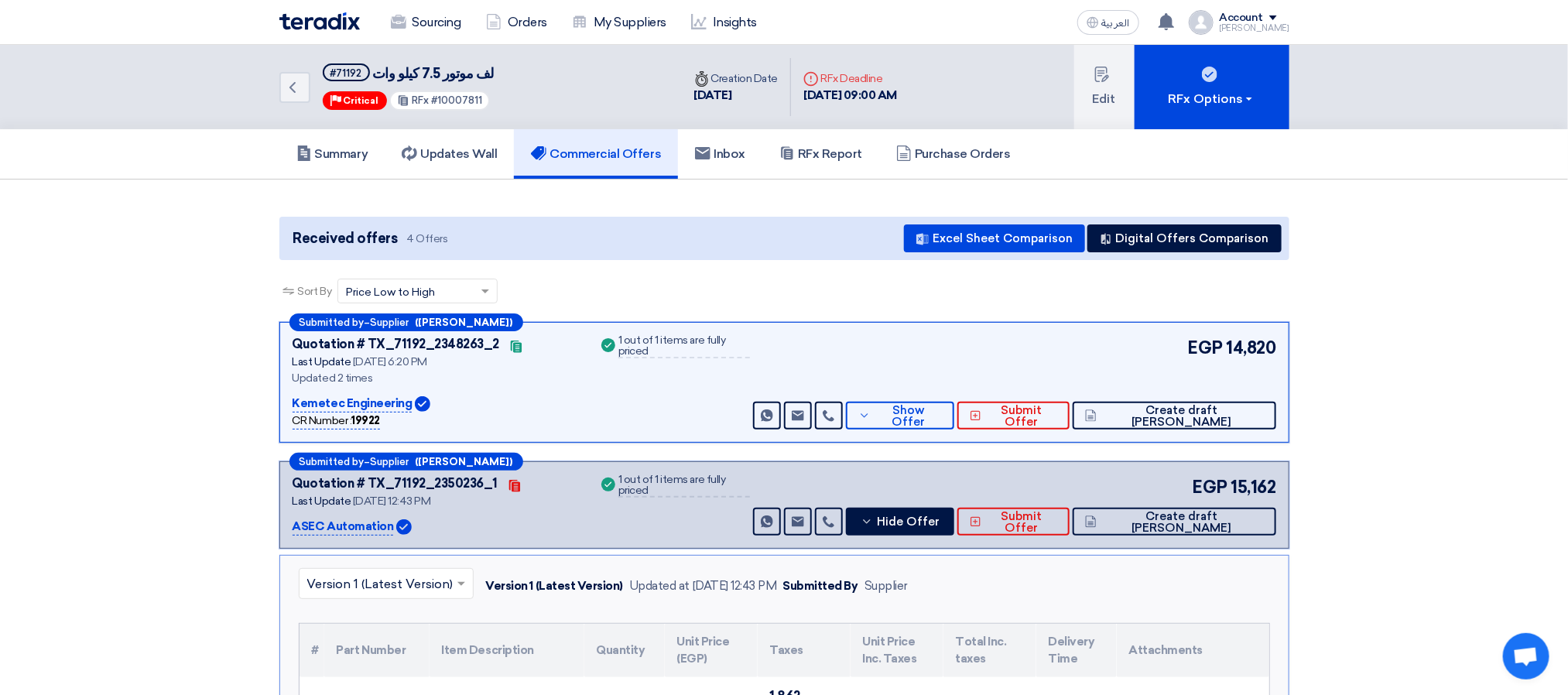
drag, startPoint x: 811, startPoint y: 311, endPoint x: 740, endPoint y: 129, distance: 195.4
click at [811, 310] on div "Sort By Sort by × Price Low to High ×" at bounding box center [784, 300] width 1010 height 43
